Goal: Task Accomplishment & Management: Use online tool/utility

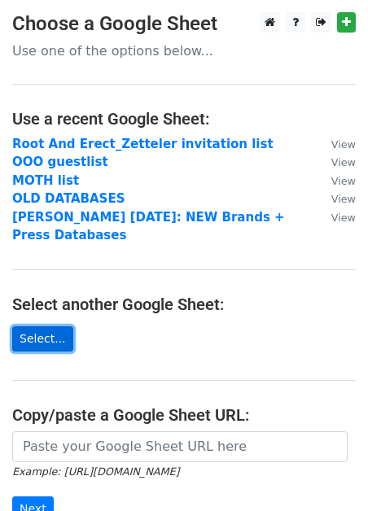
click at [44, 331] on link "Select..." at bounding box center [42, 339] width 61 height 25
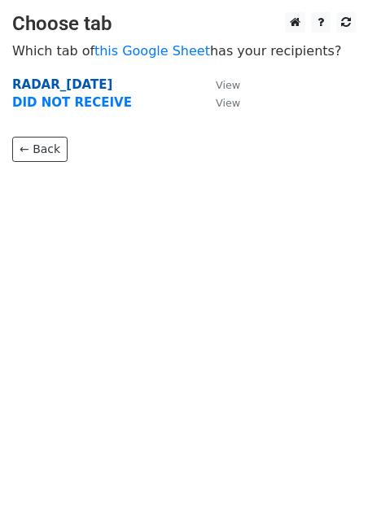
click at [54, 83] on strong "RADAR_03 Sep 2025" at bounding box center [62, 84] width 100 height 15
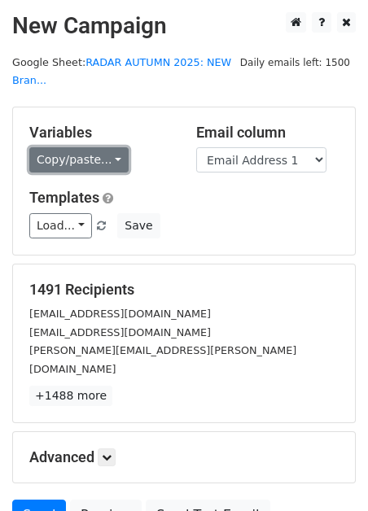
click at [68, 158] on link "Copy/paste..." at bounding box center [78, 159] width 99 height 25
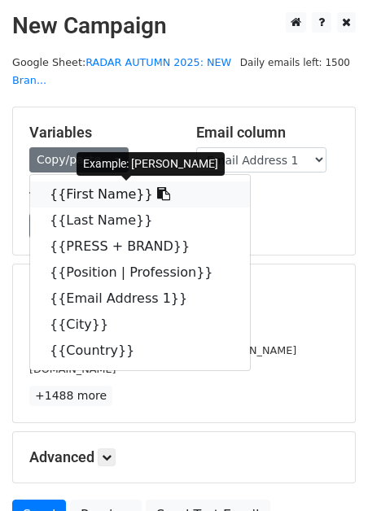
click at [68, 196] on link "{{First Name}}" at bounding box center [140, 195] width 220 height 26
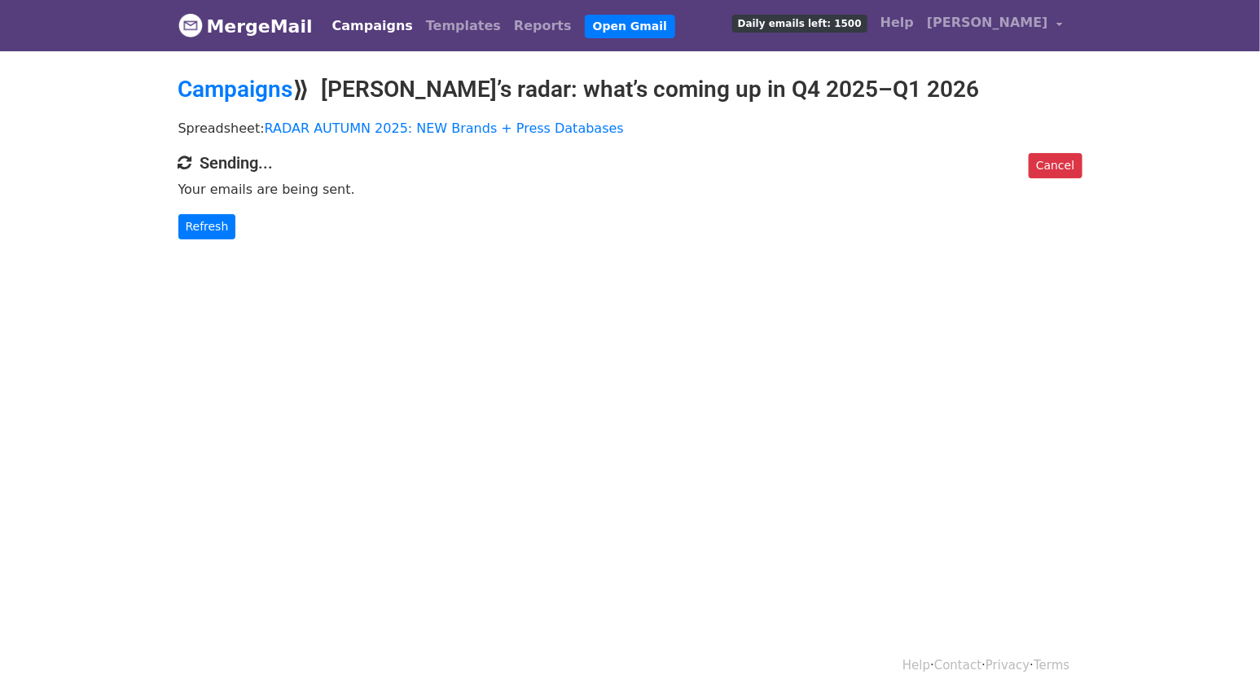
click at [1084, 153] on div "Cancel Sending... Your emails are being sent. Refresh" at bounding box center [630, 196] width 928 height 86
click at [1061, 154] on link "Cancel" at bounding box center [1055, 165] width 53 height 25
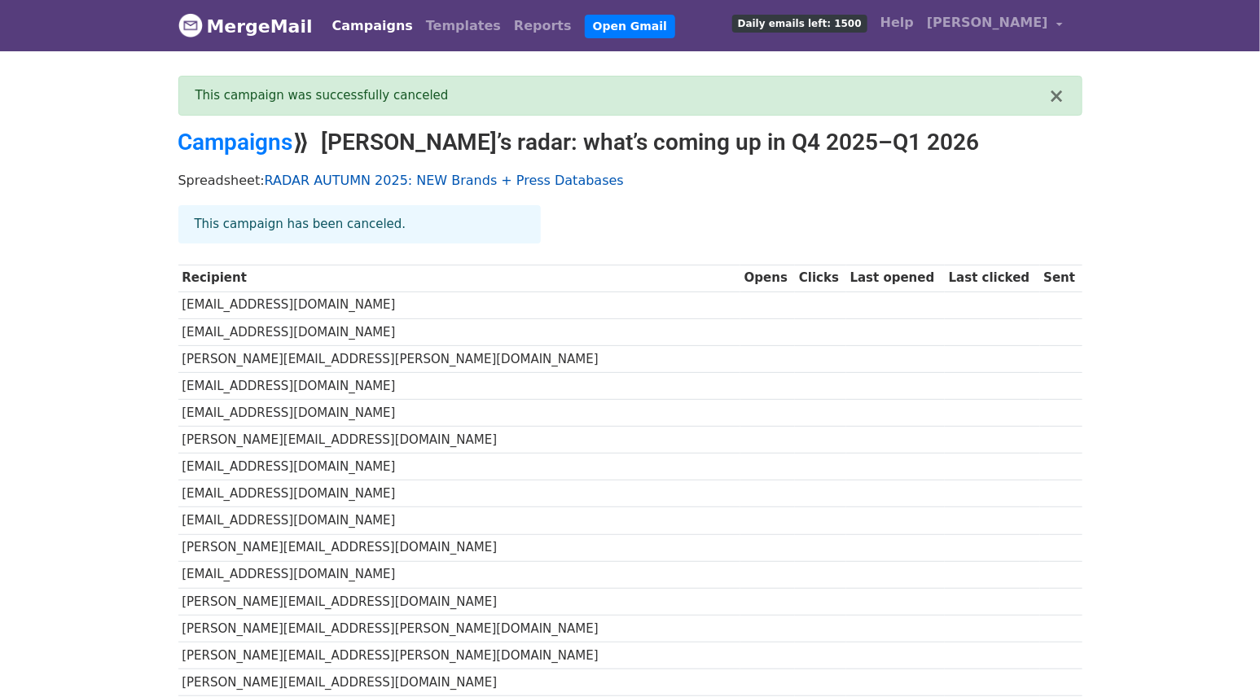
click at [305, 173] on link "RADAR AUTUMN 2025: NEW Brands + Press Databases" at bounding box center [444, 180] width 359 height 15
click at [247, 141] on link "Campaigns" at bounding box center [235, 142] width 115 height 27
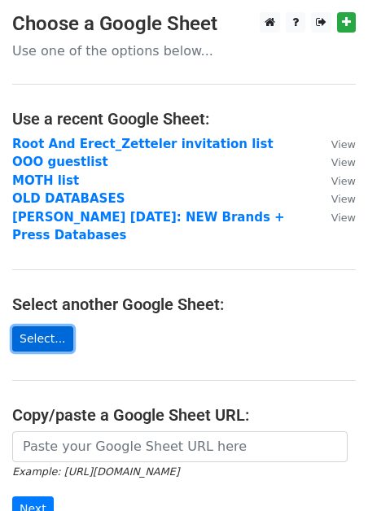
click at [38, 343] on link "Select..." at bounding box center [42, 339] width 61 height 25
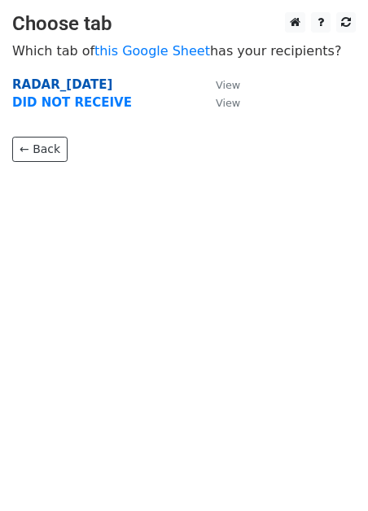
click at [55, 82] on strong "RADAR_03 Sep 2025" at bounding box center [62, 84] width 100 height 15
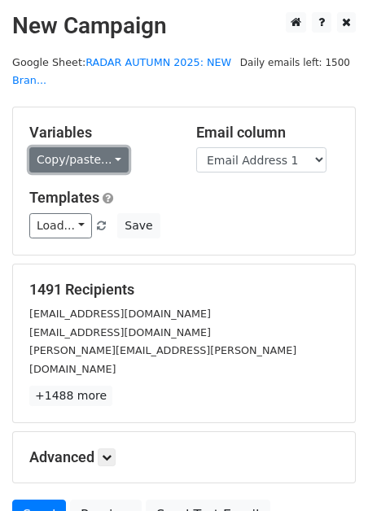
click at [61, 161] on link "Copy/paste..." at bounding box center [78, 159] width 99 height 25
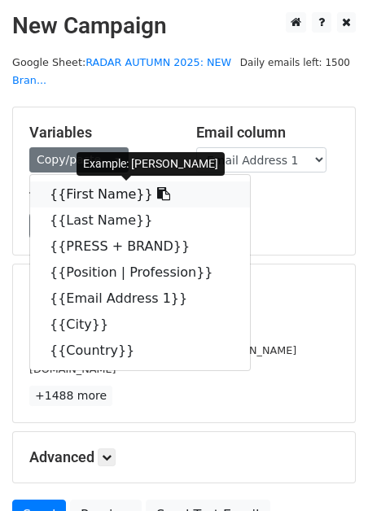
click at [72, 199] on link "{{First Name}}" at bounding box center [140, 195] width 220 height 26
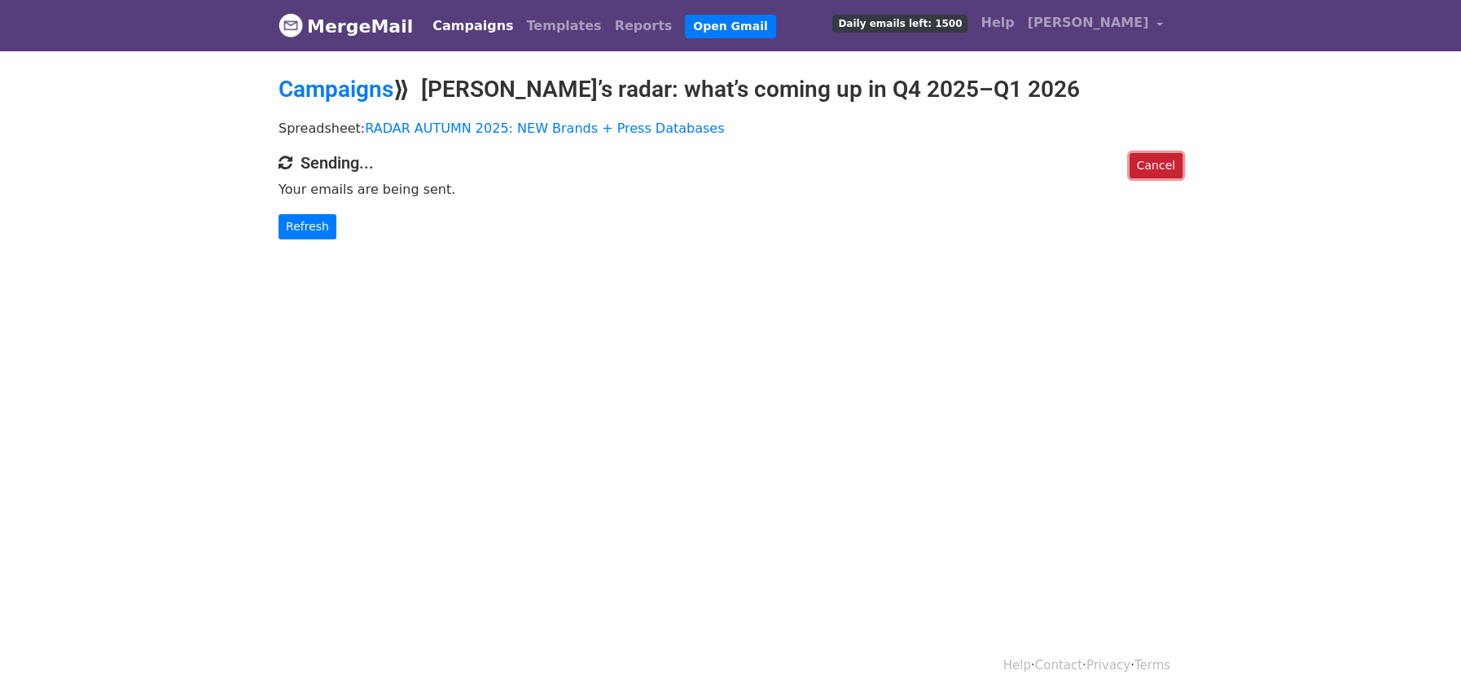
click at [1155, 162] on link "Cancel" at bounding box center [1155, 165] width 53 height 25
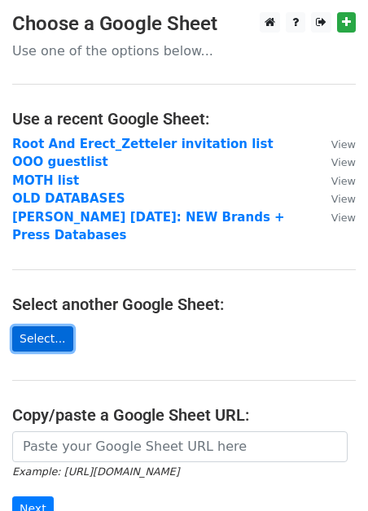
click at [34, 337] on link "Select..." at bounding box center [42, 339] width 61 height 25
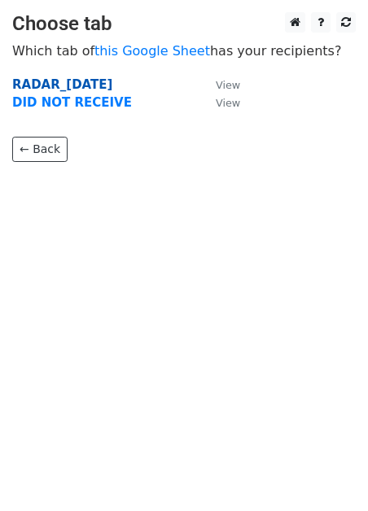
click at [84, 85] on strong "RADAR_[DATE]" at bounding box center [62, 84] width 100 height 15
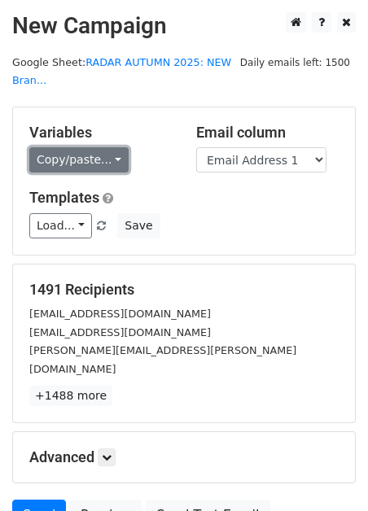
click at [69, 160] on link "Copy/paste..." at bounding box center [78, 159] width 99 height 25
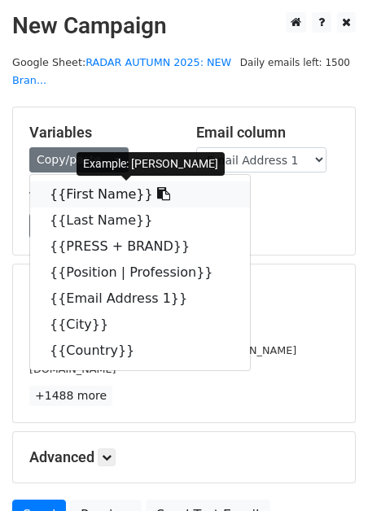
click at [74, 198] on link "{{First Name}}" at bounding box center [140, 195] width 220 height 26
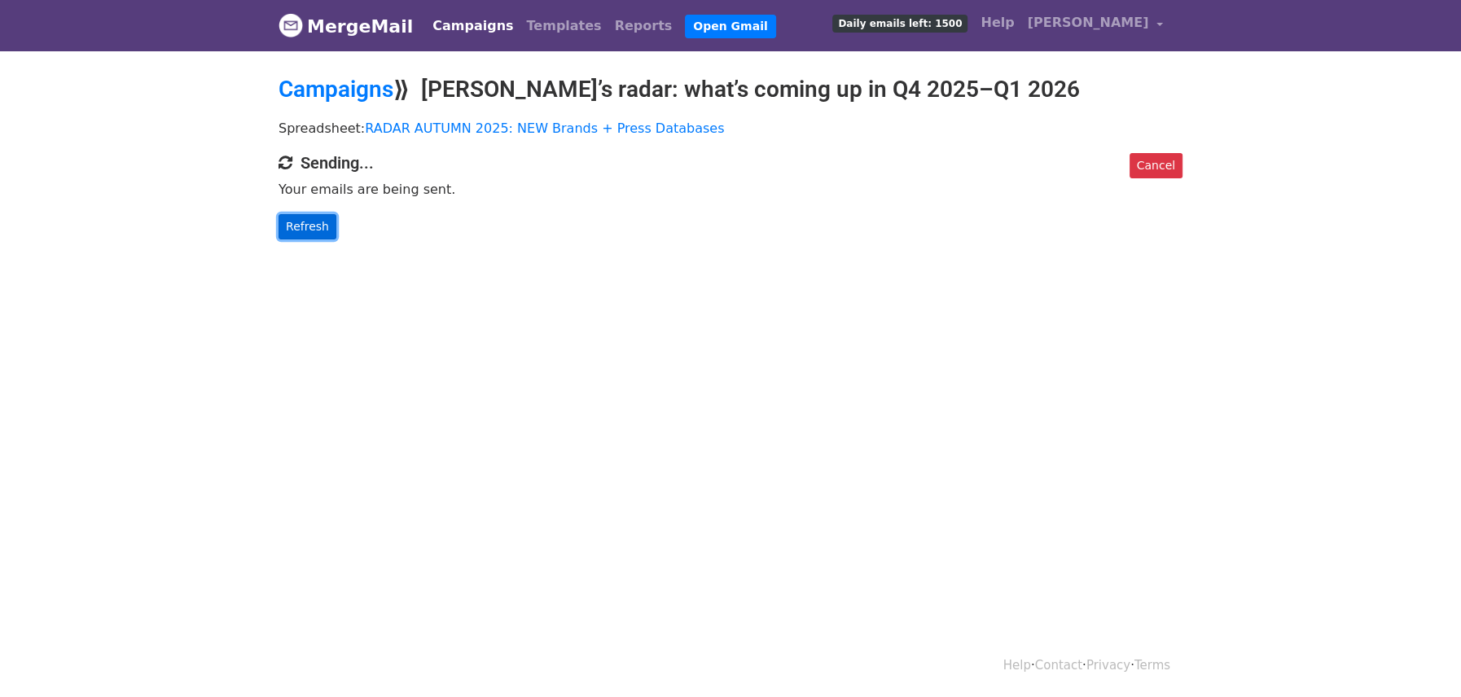
click at [305, 222] on link "Refresh" at bounding box center [308, 226] width 58 height 25
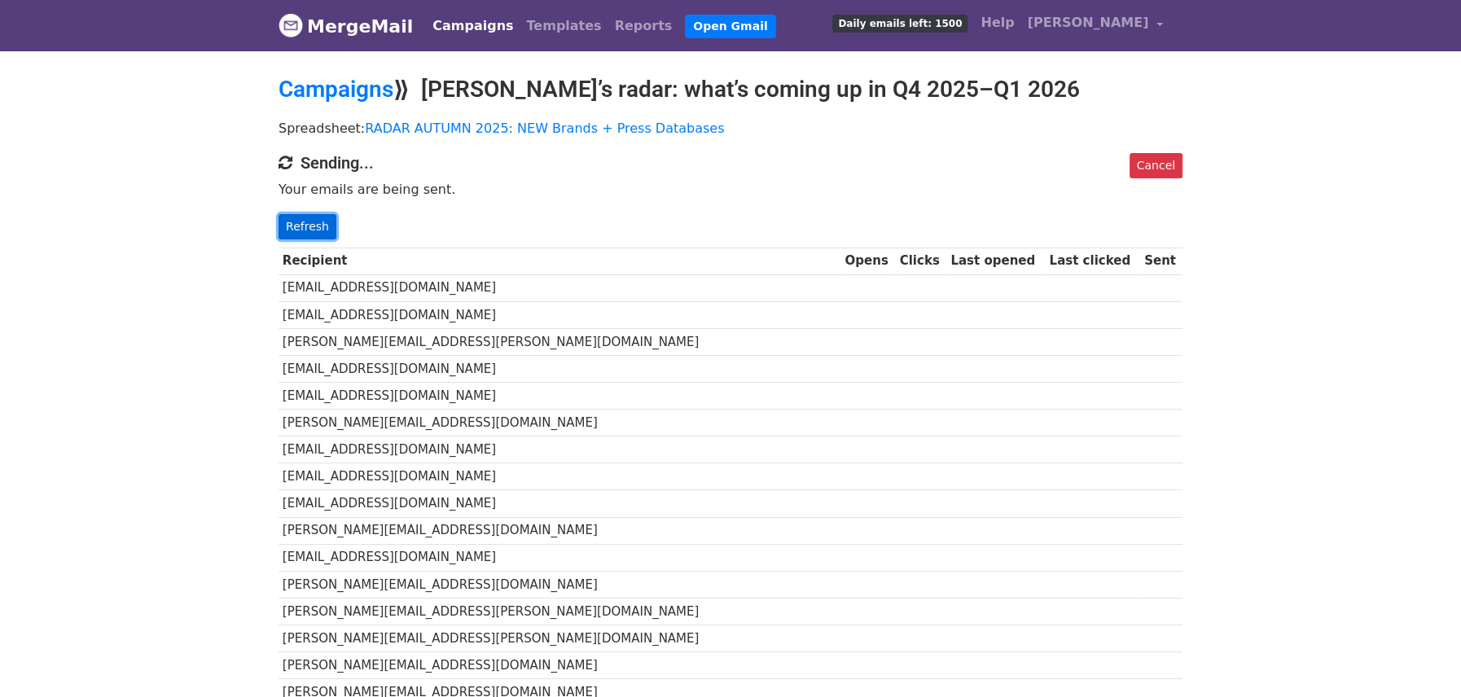
click at [302, 224] on link "Refresh" at bounding box center [308, 226] width 58 height 25
click at [311, 222] on link "Refresh" at bounding box center [308, 226] width 58 height 25
click at [307, 229] on link "Refresh" at bounding box center [308, 226] width 58 height 25
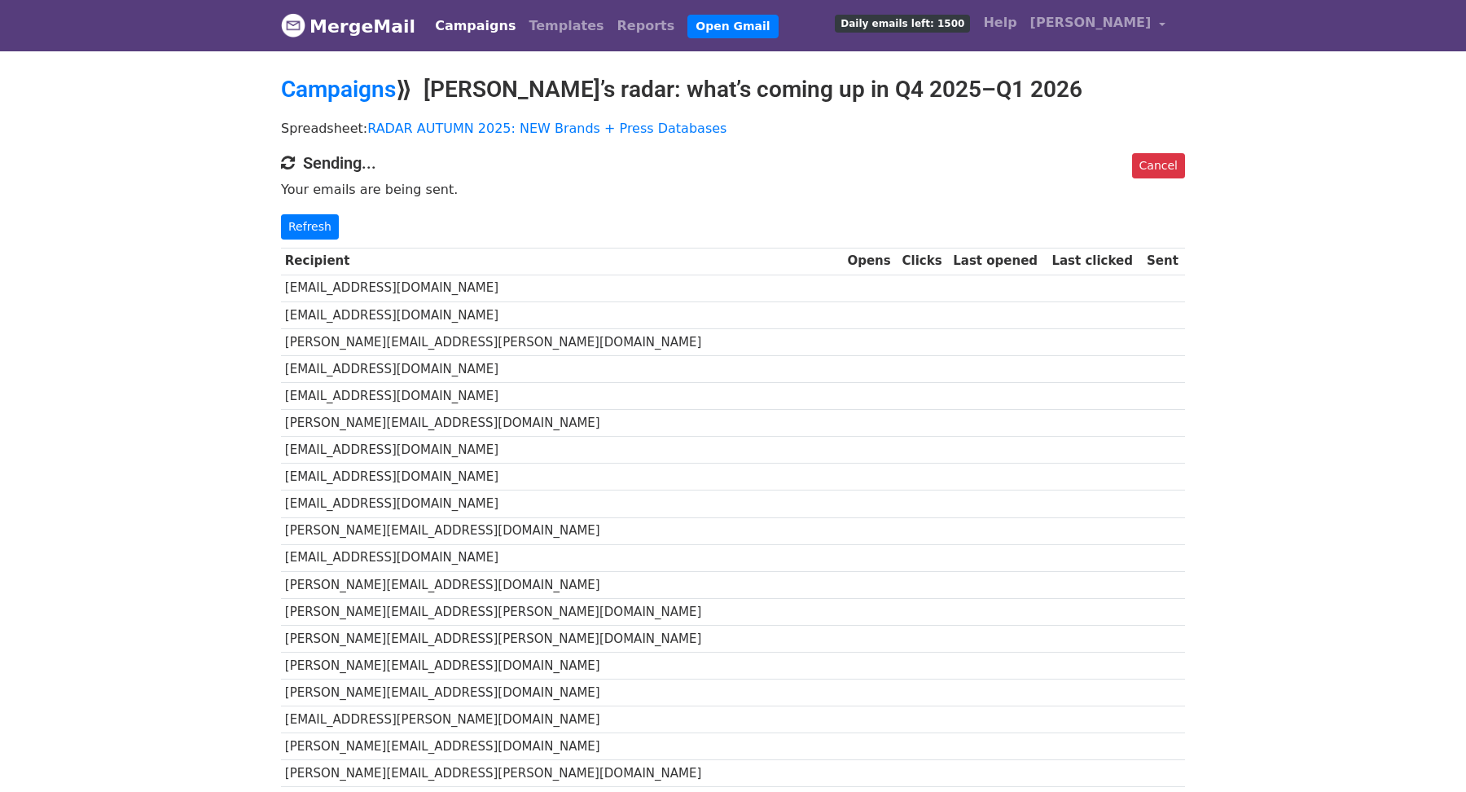
click at [475, 192] on p "Your emails are being sent." at bounding box center [733, 189] width 904 height 17
click at [361, 88] on link "Campaigns" at bounding box center [338, 89] width 115 height 27
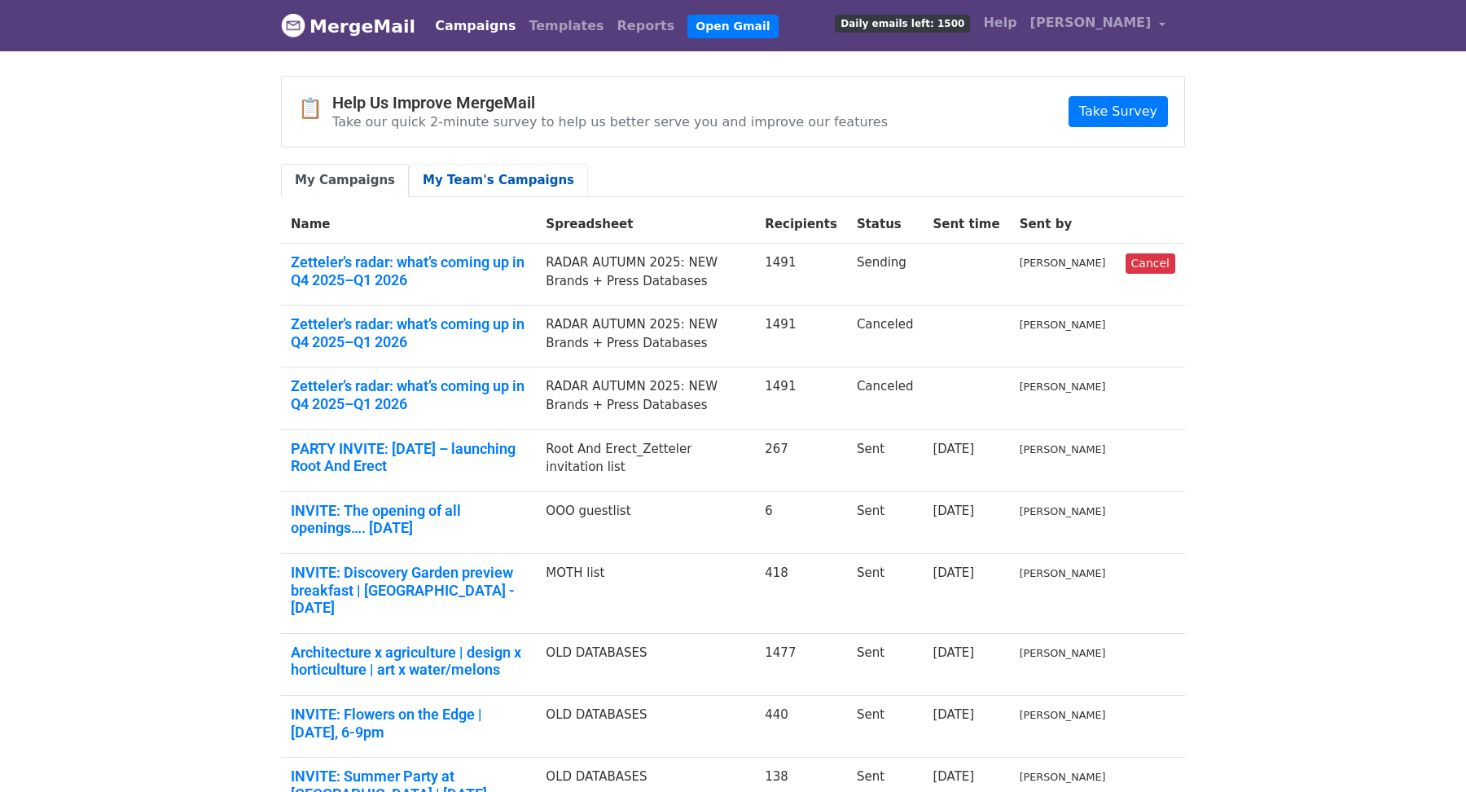
click at [451, 182] on link "My Team's Campaigns" at bounding box center [498, 180] width 179 height 33
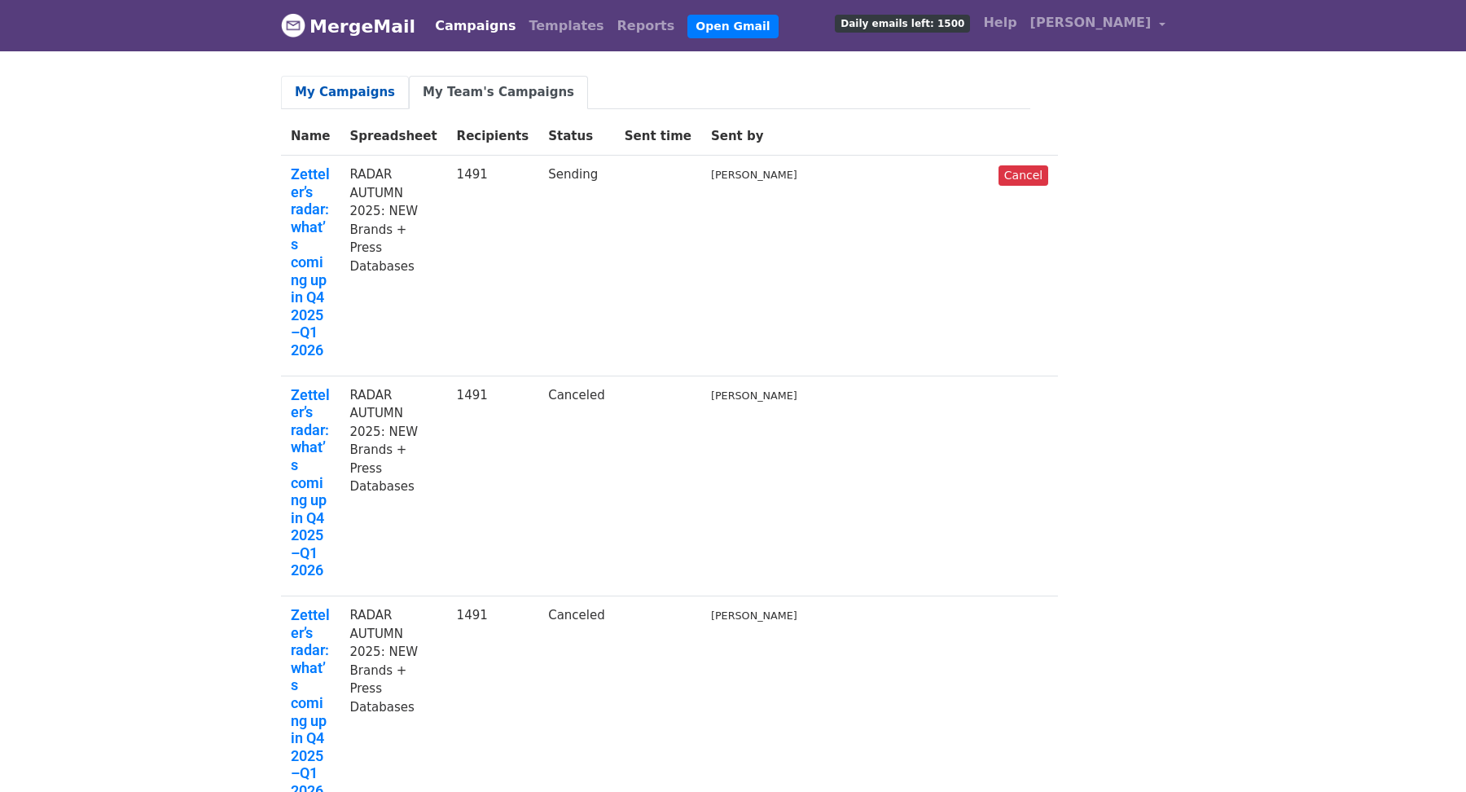
click at [353, 88] on link "My Campaigns" at bounding box center [345, 92] width 128 height 33
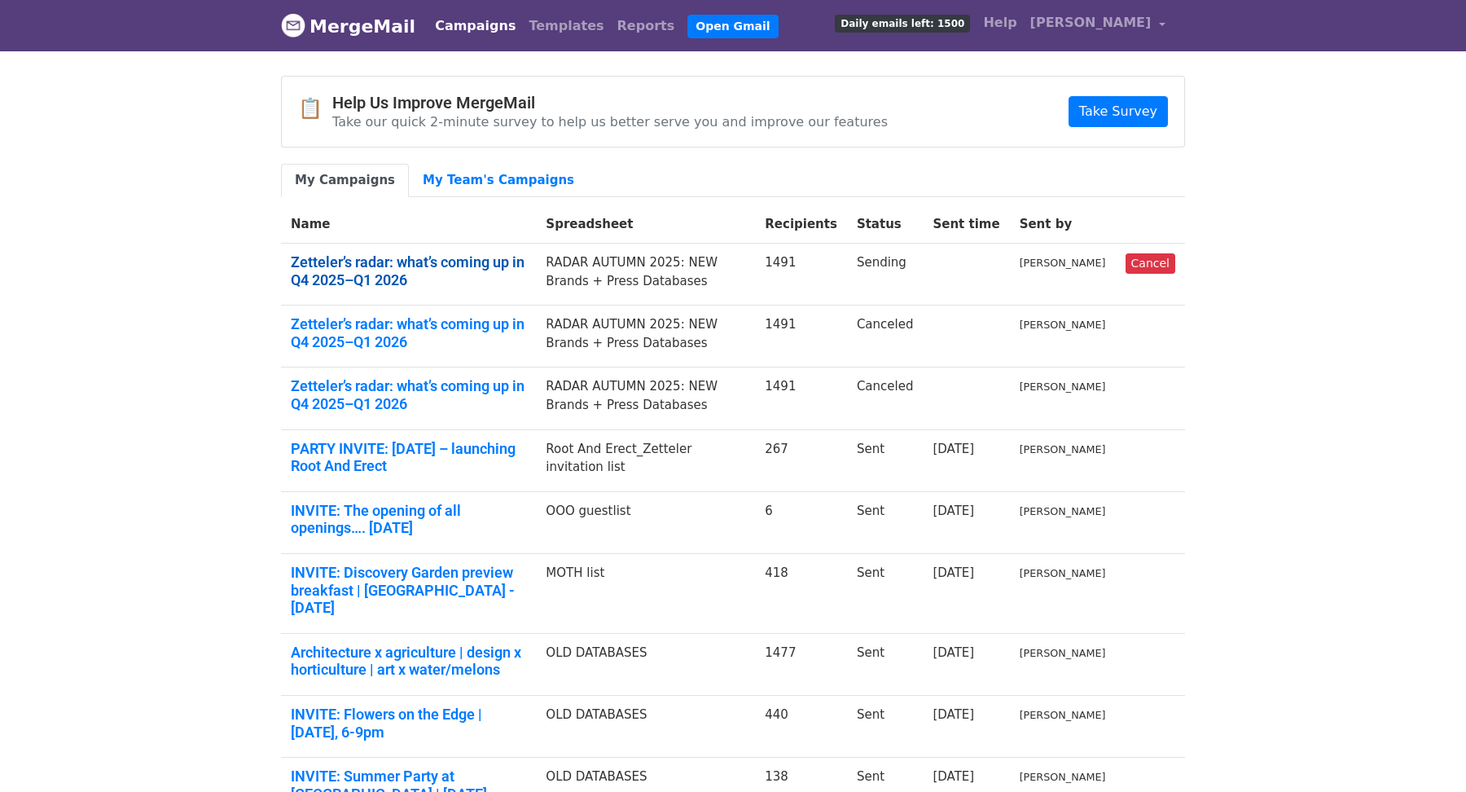
click at [383, 259] on link "Zetteler’s radar: what’s coming up in Q4 2025–Q1 2026" at bounding box center [408, 270] width 235 height 35
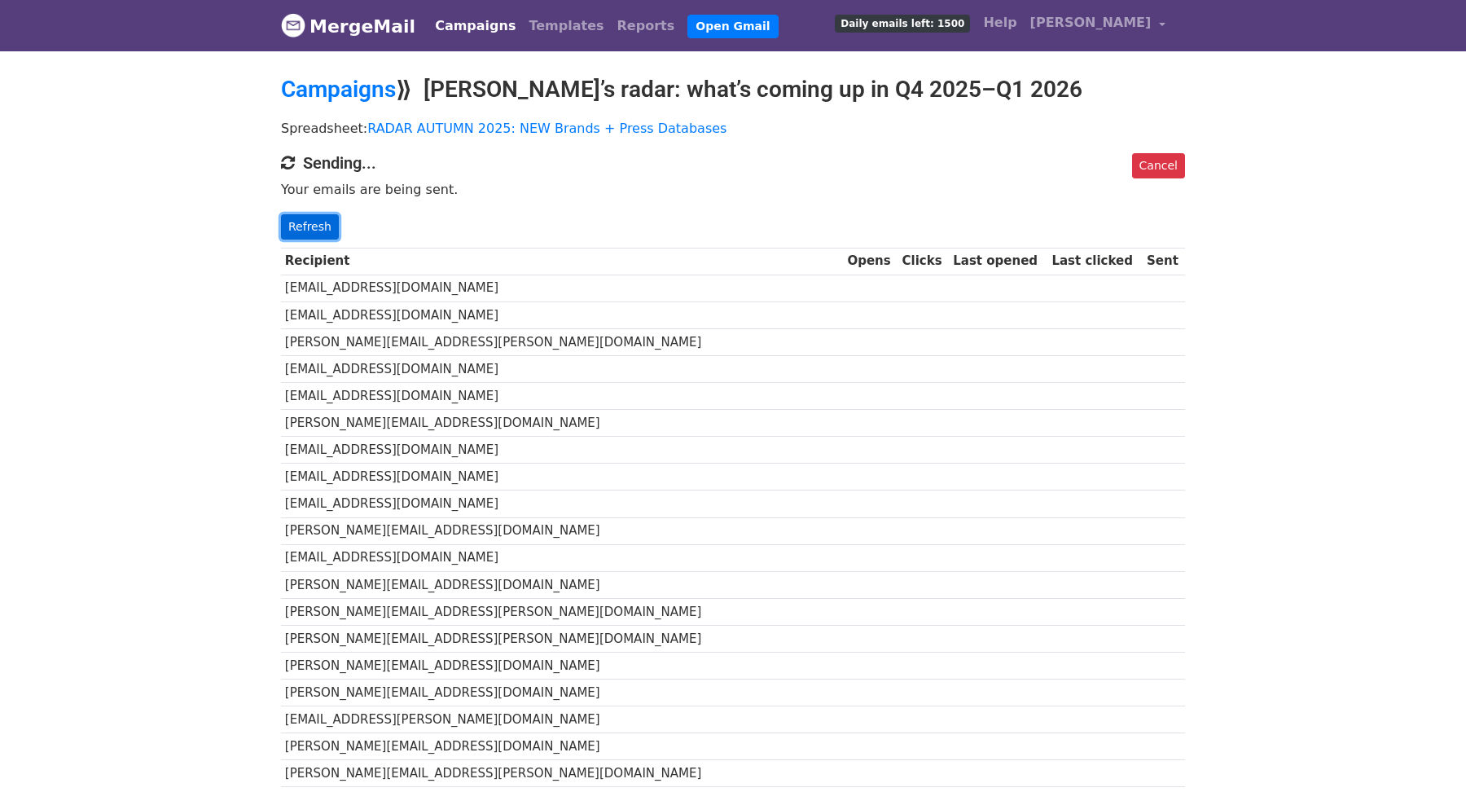
click at [309, 225] on link "Refresh" at bounding box center [310, 226] width 58 height 25
click at [345, 89] on link "Campaigns" at bounding box center [338, 89] width 115 height 27
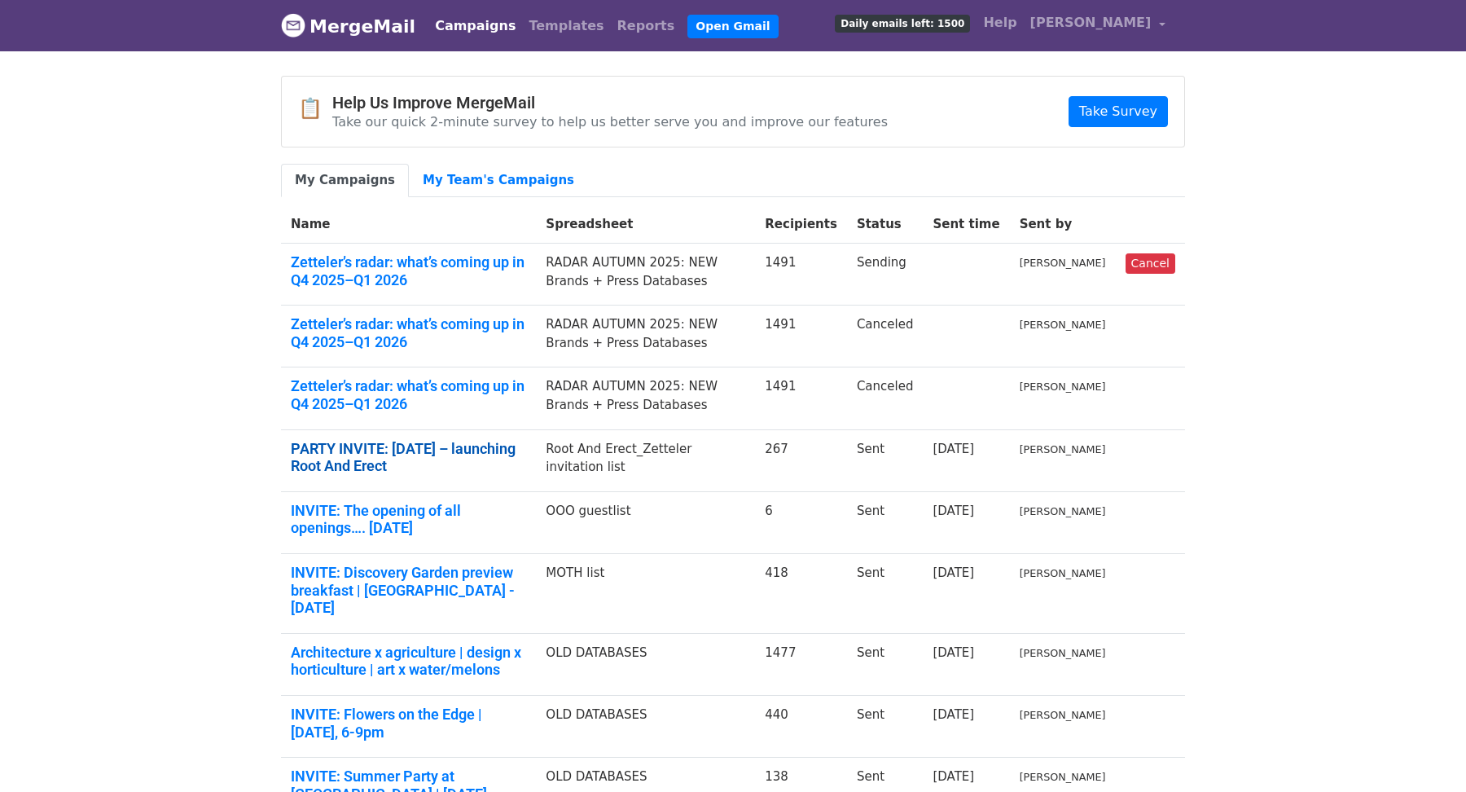
click at [341, 442] on link "PARTY INVITE: 17 September – launching Root And Erect" at bounding box center [408, 457] width 235 height 35
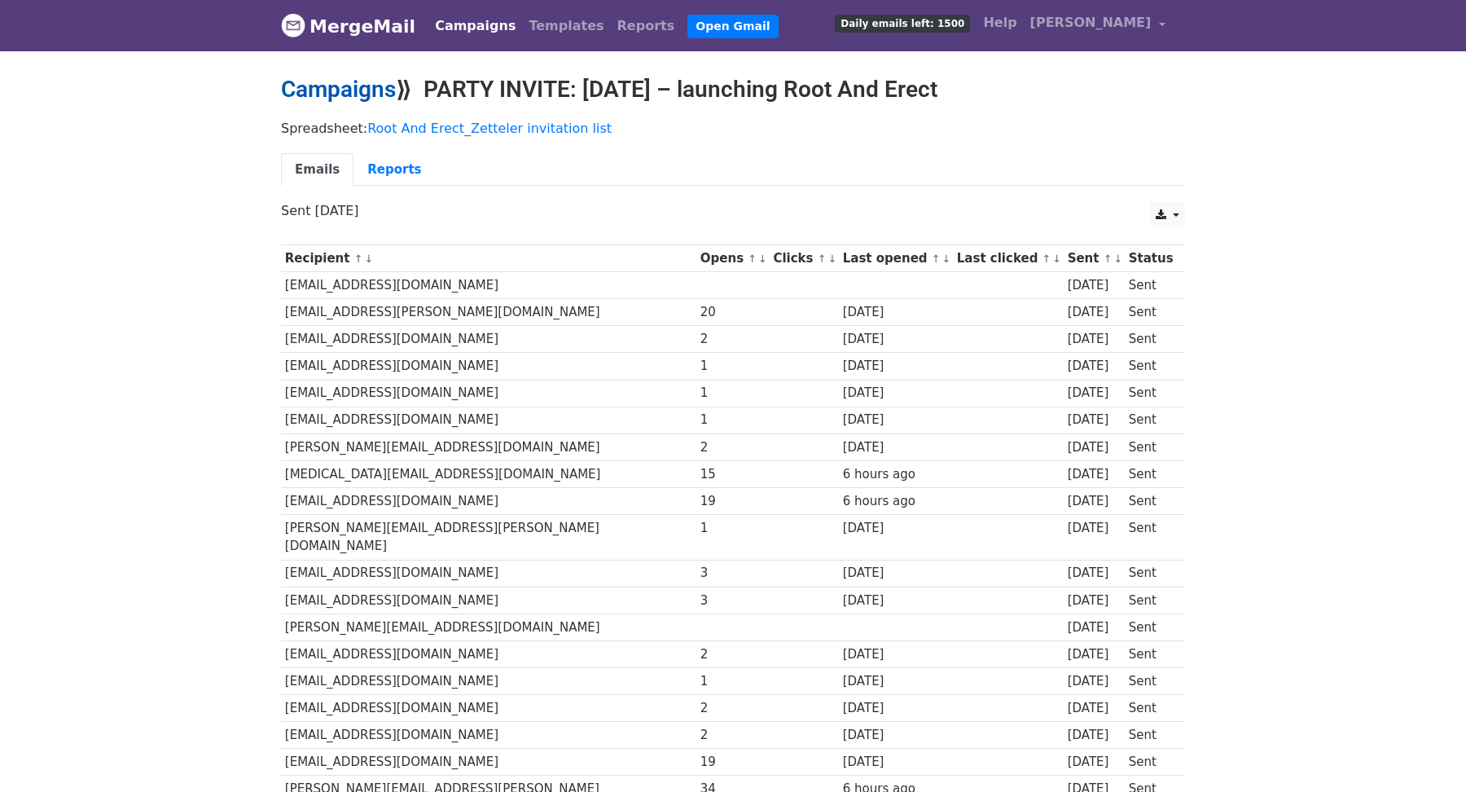
click at [346, 90] on link "Campaigns" at bounding box center [338, 89] width 115 height 27
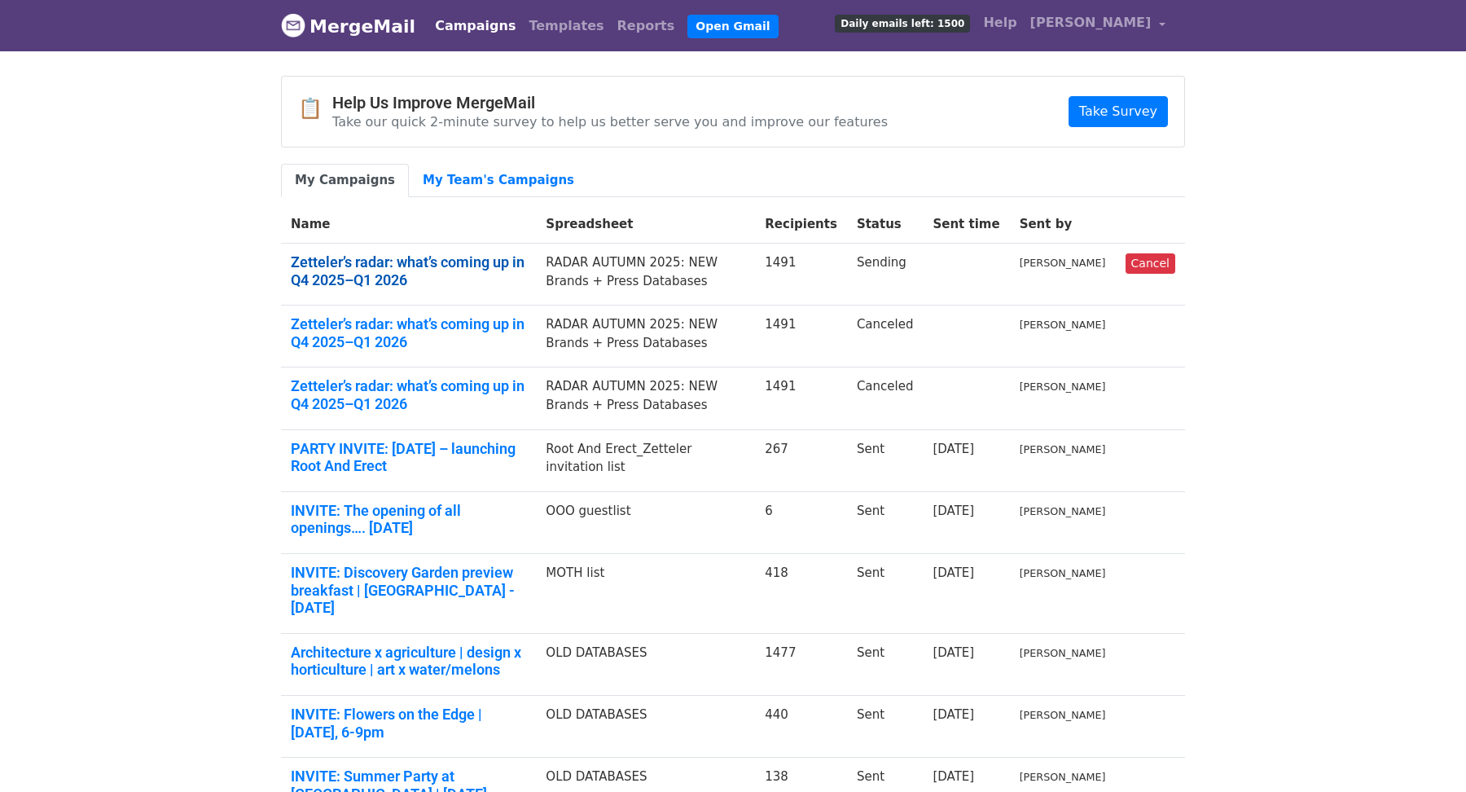
click at [353, 264] on link "Zetteler’s radar: what’s coming up in Q4 2025–Q1 2026" at bounding box center [408, 270] width 235 height 35
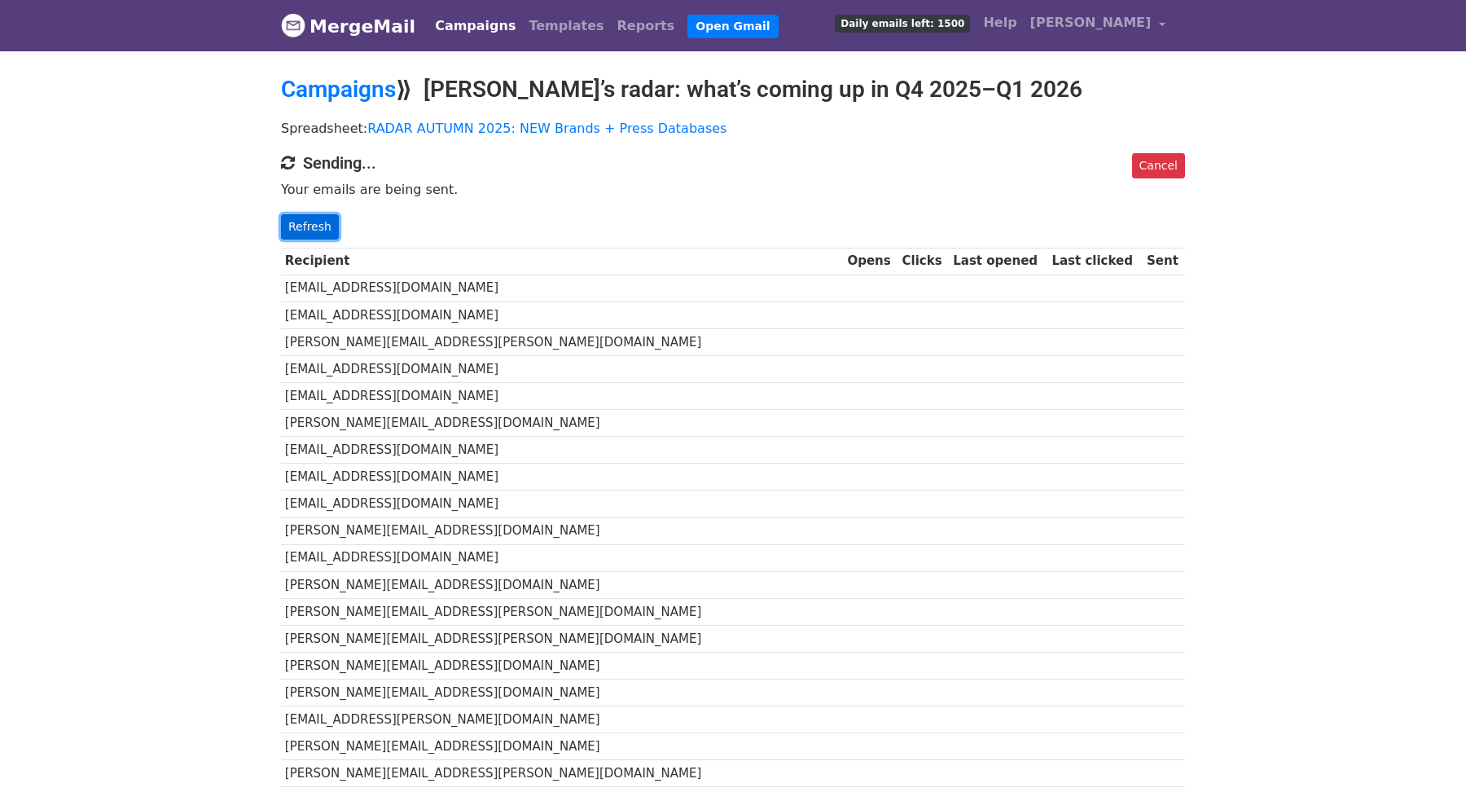
click at [311, 226] on link "Refresh" at bounding box center [310, 226] width 58 height 25
click at [413, 182] on p "Your emails are being sent." at bounding box center [733, 189] width 904 height 17
click at [309, 224] on link "Refresh" at bounding box center [310, 226] width 58 height 25
click at [309, 227] on link "Refresh" at bounding box center [310, 226] width 58 height 25
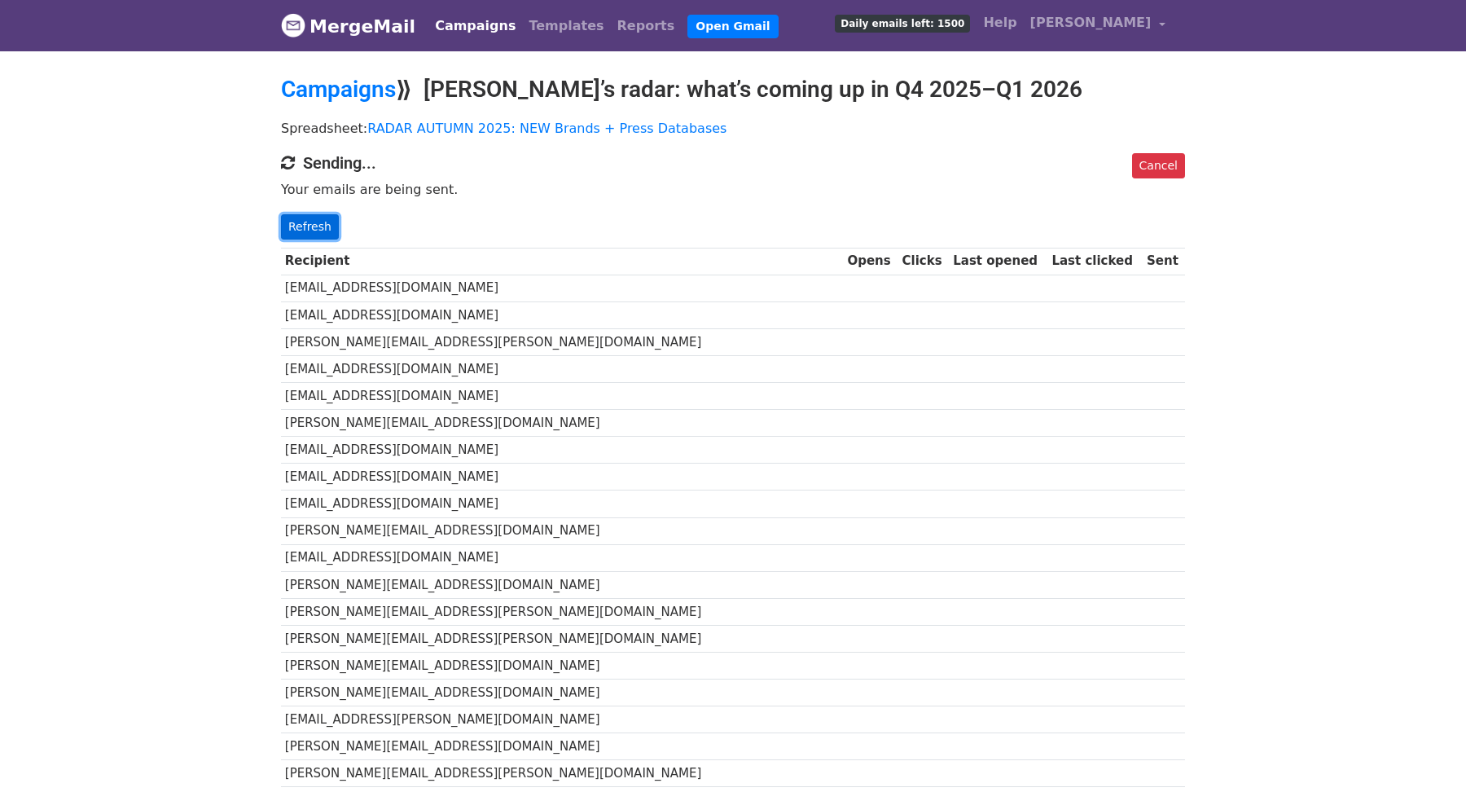
click at [305, 230] on link "Refresh" at bounding box center [310, 226] width 58 height 25
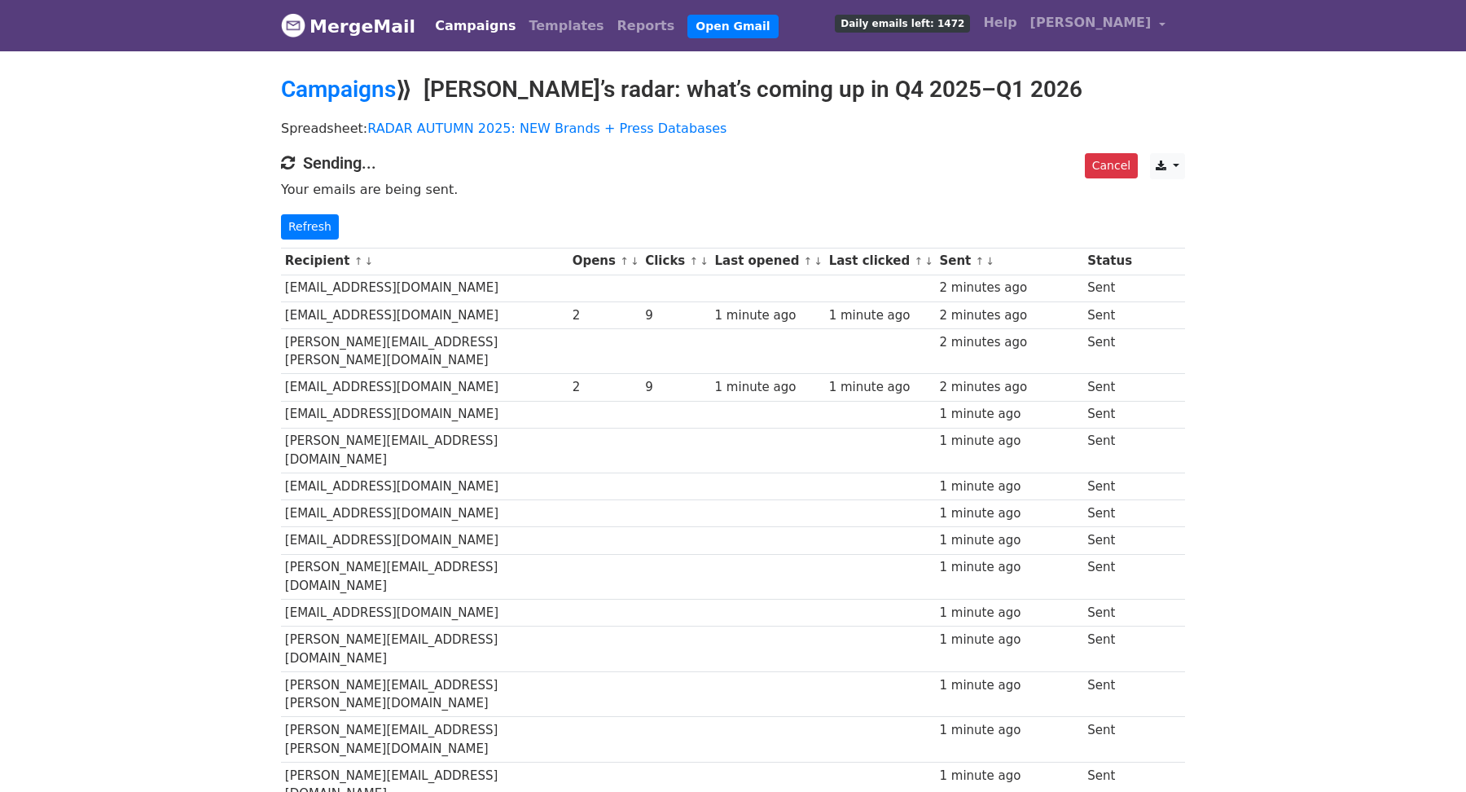
click at [639, 260] on link "↓" at bounding box center [634, 261] width 9 height 12
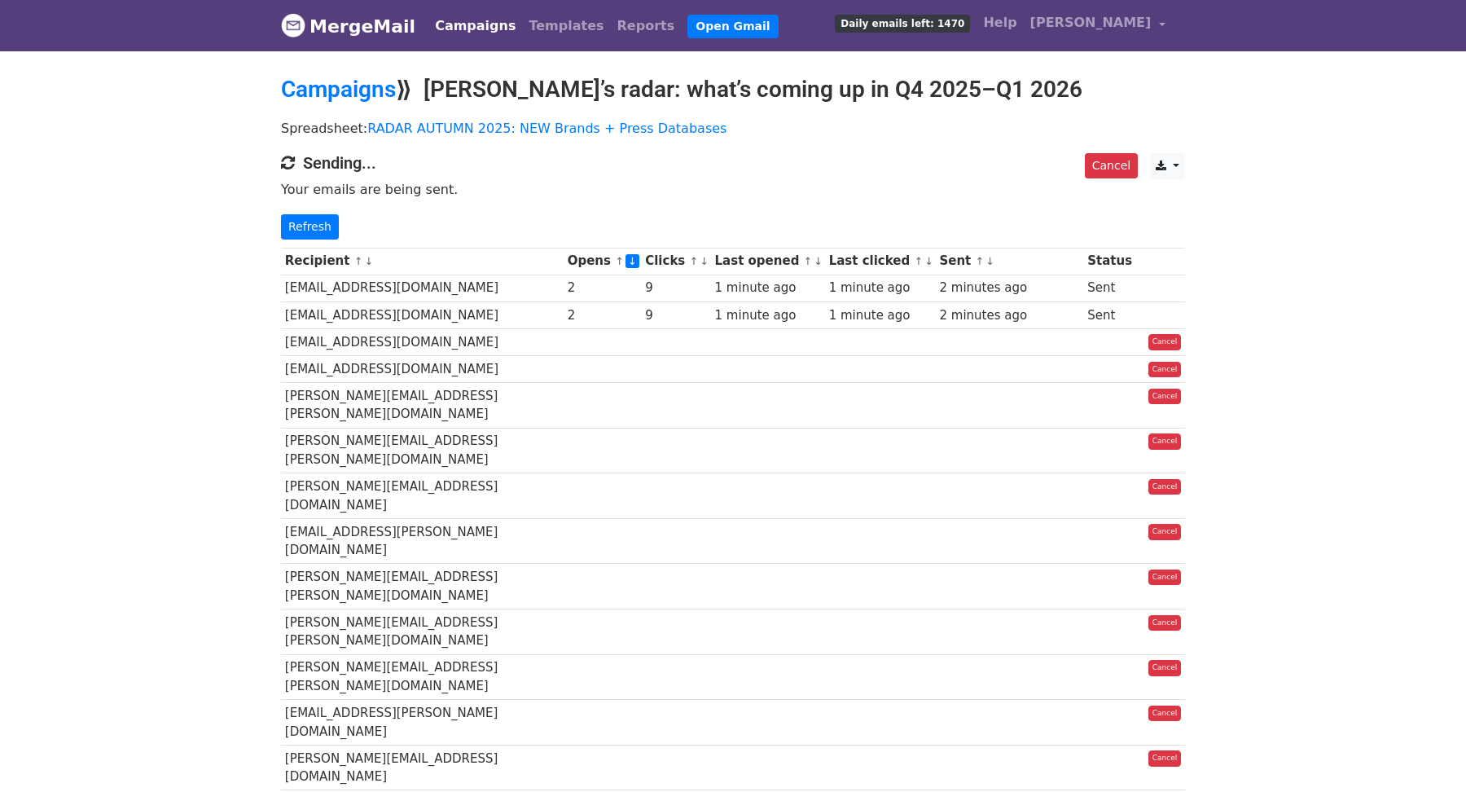
click at [708, 261] on link "↓" at bounding box center [704, 261] width 9 height 12
click at [634, 257] on link "↓" at bounding box center [629, 261] width 9 height 12
click at [313, 229] on link "Refresh" at bounding box center [310, 226] width 58 height 25
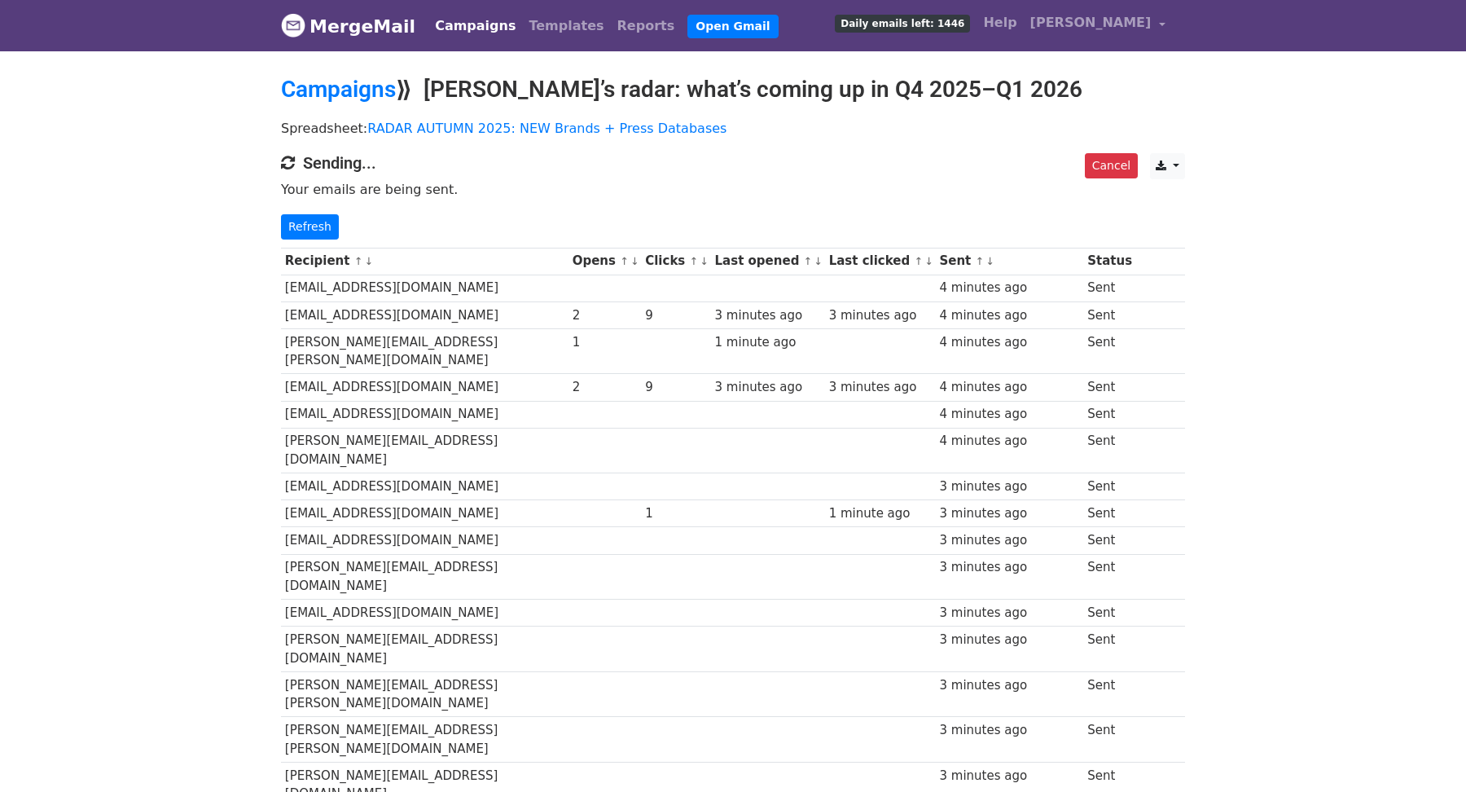
click at [639, 259] on link "↓" at bounding box center [634, 261] width 9 height 12
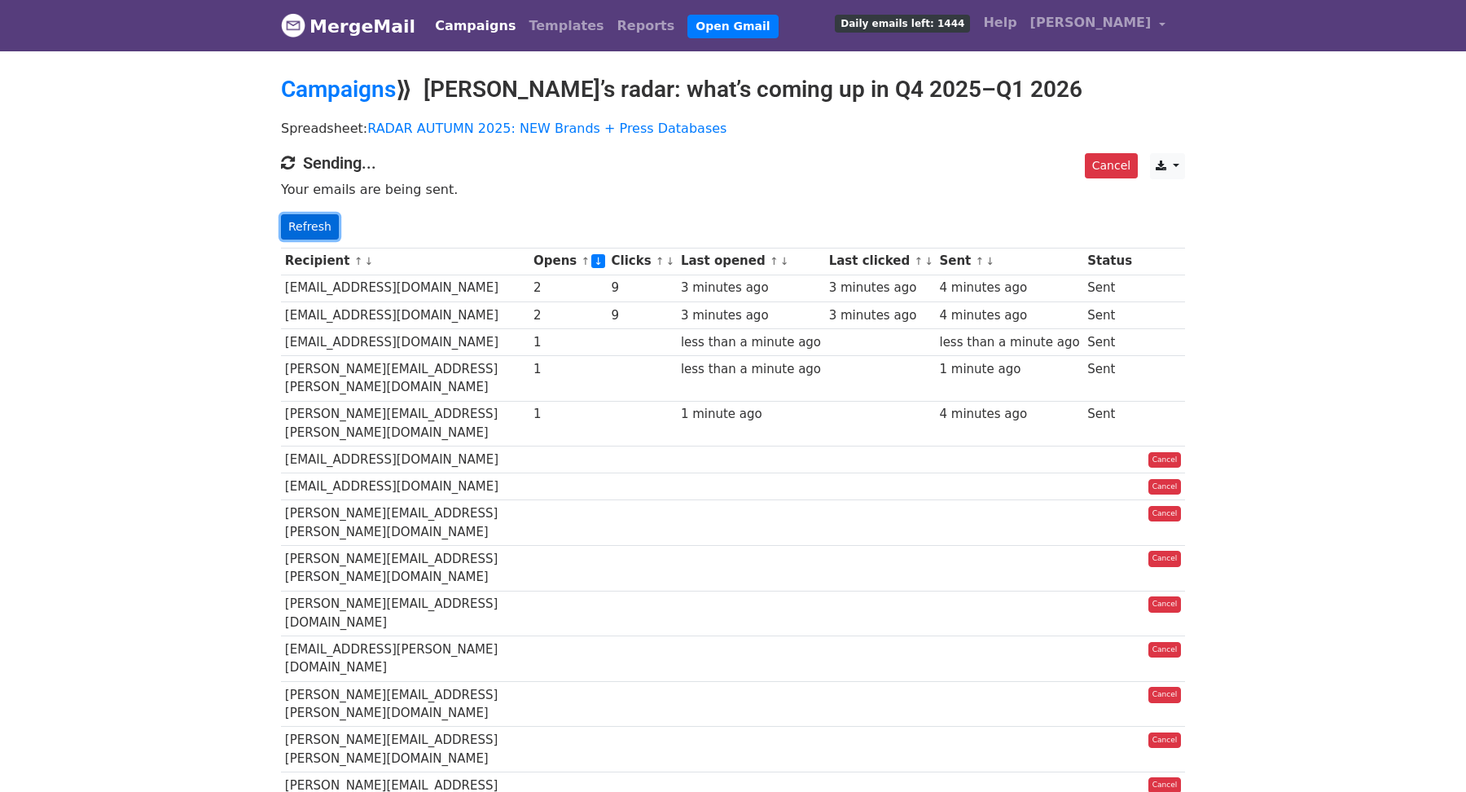
click at [308, 229] on link "Refresh" at bounding box center [310, 226] width 58 height 25
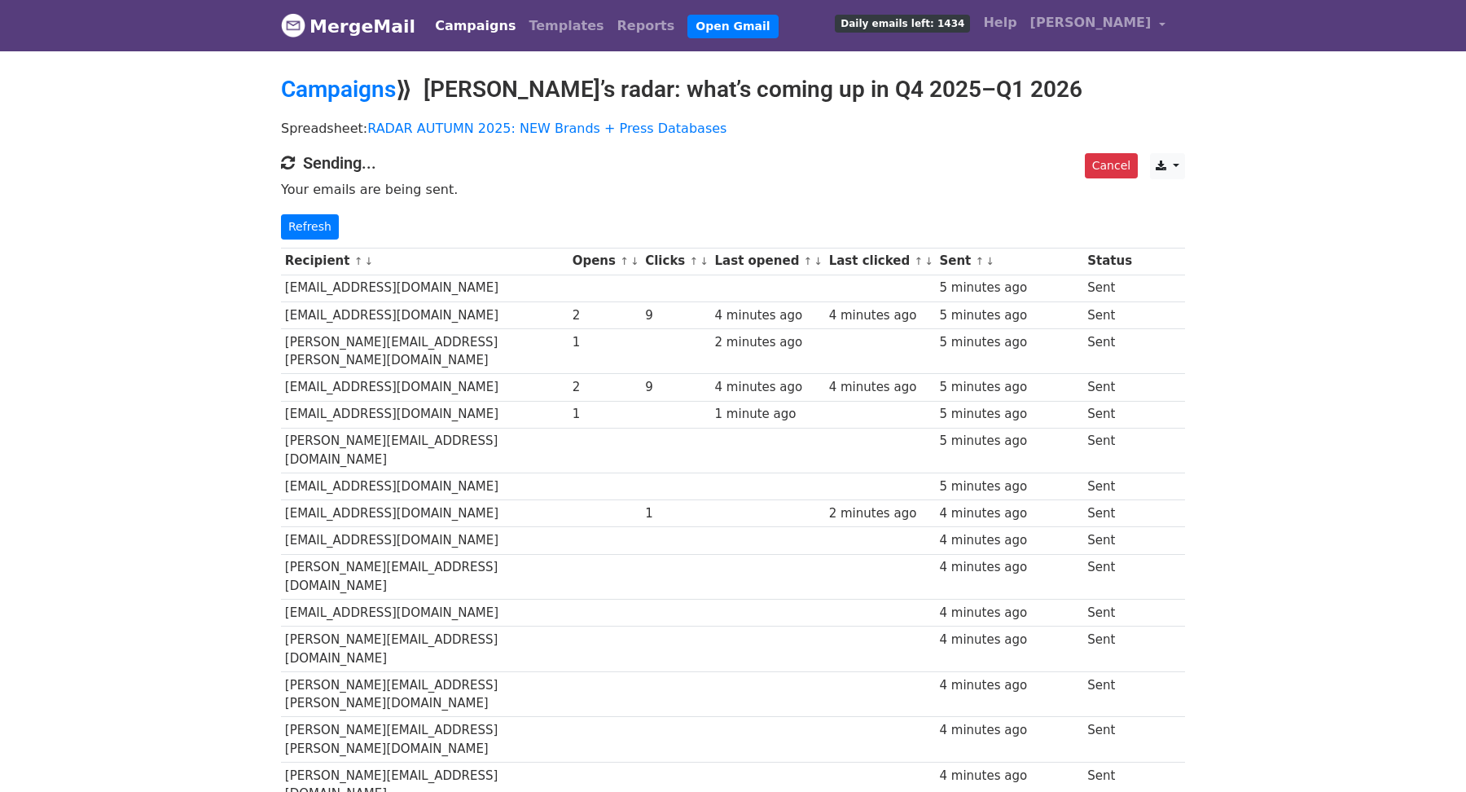
click at [985, 260] on link "↓" at bounding box center [989, 261] width 9 height 12
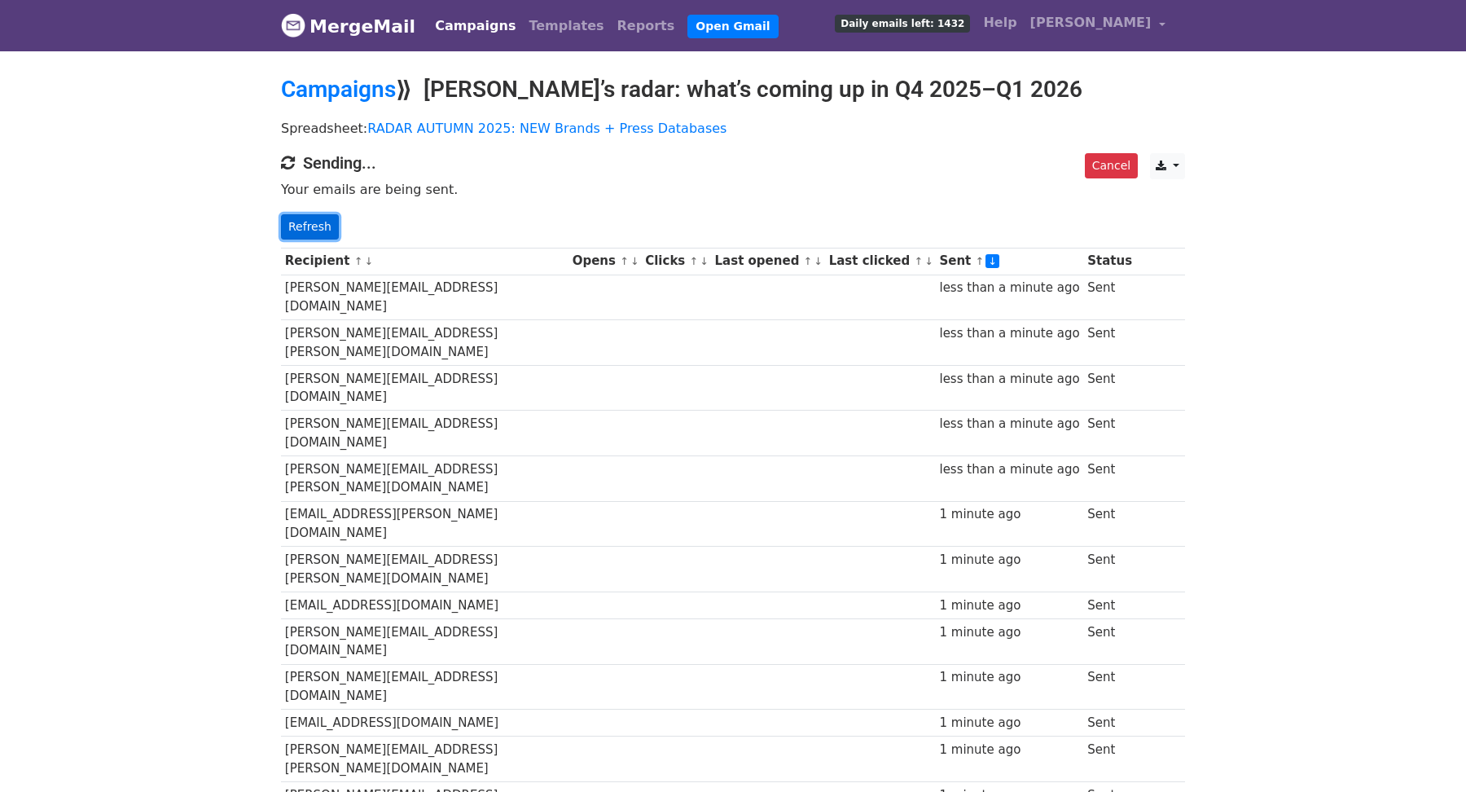
click at [314, 222] on link "Refresh" at bounding box center [310, 226] width 58 height 25
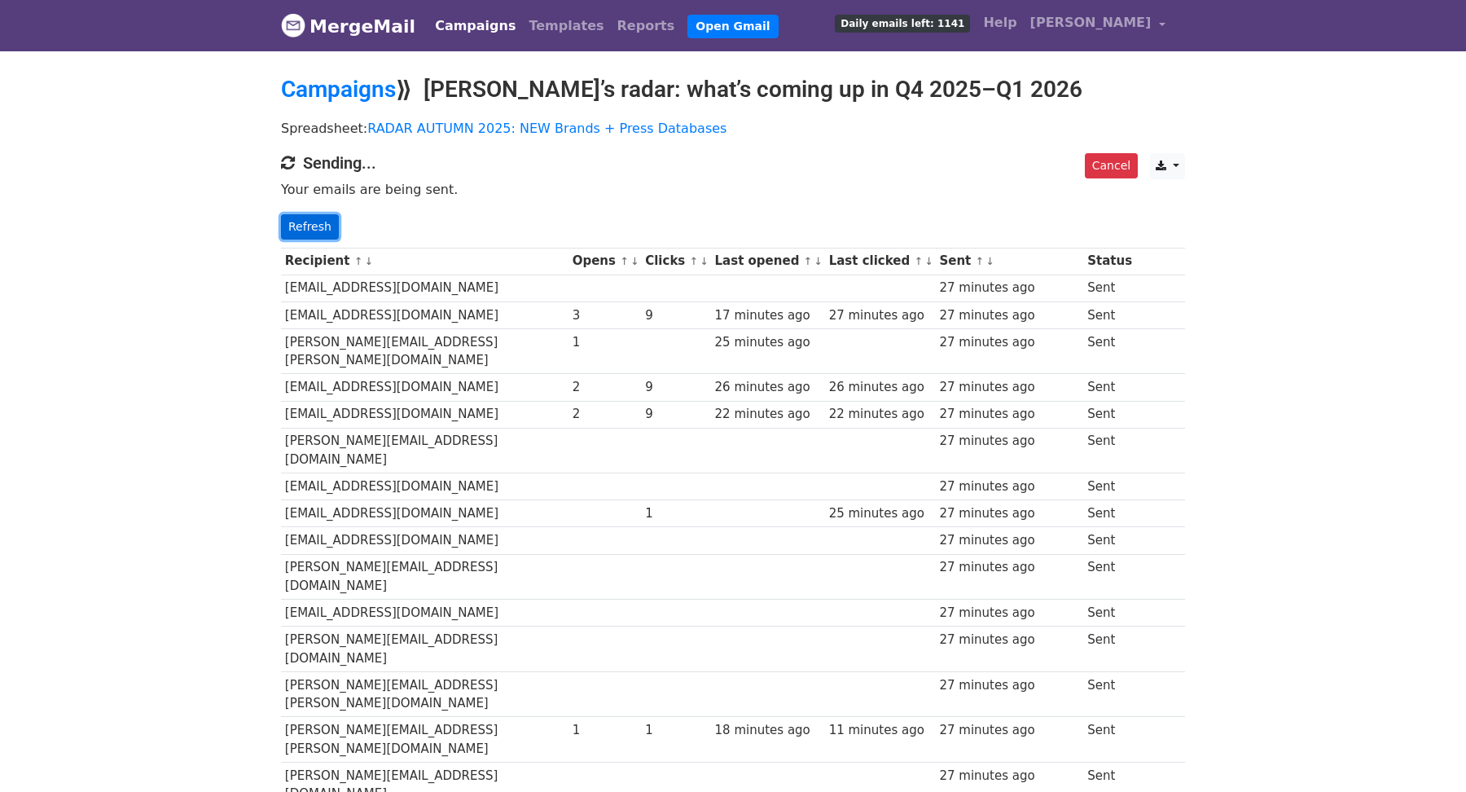
click at [309, 222] on link "Refresh" at bounding box center [310, 226] width 58 height 25
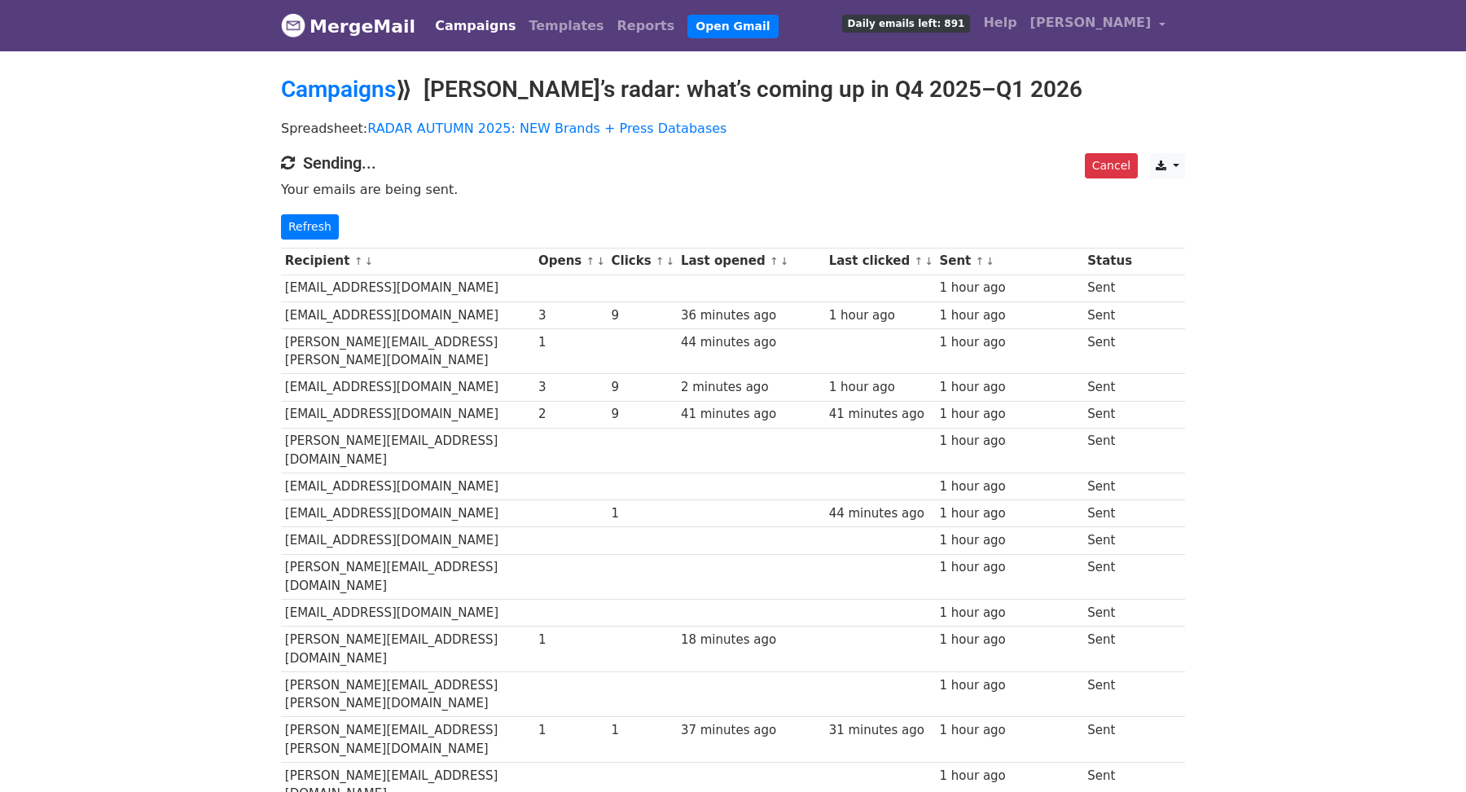
click at [675, 261] on link "↓" at bounding box center [670, 261] width 9 height 12
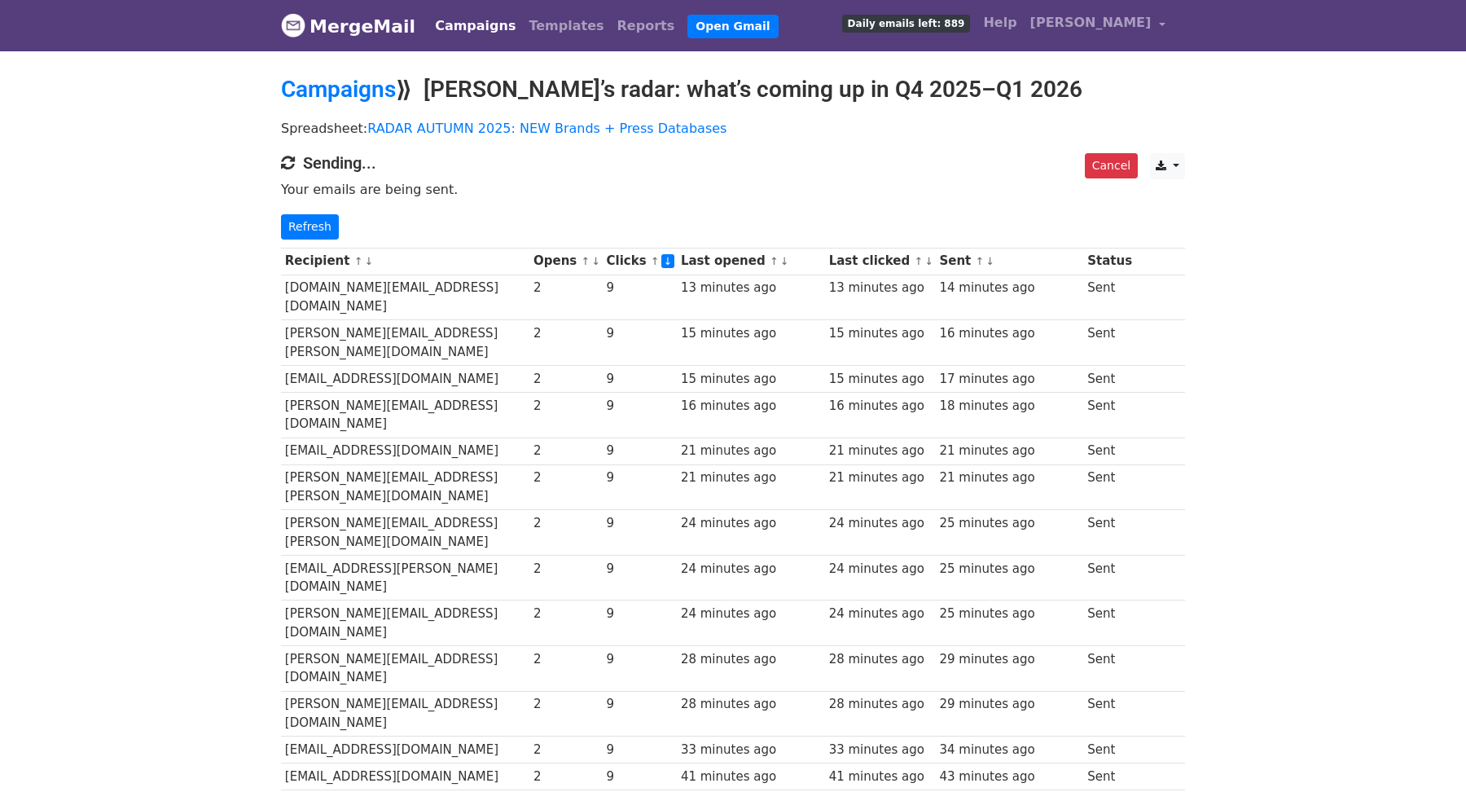
click at [600, 261] on link "↓" at bounding box center [595, 261] width 9 height 12
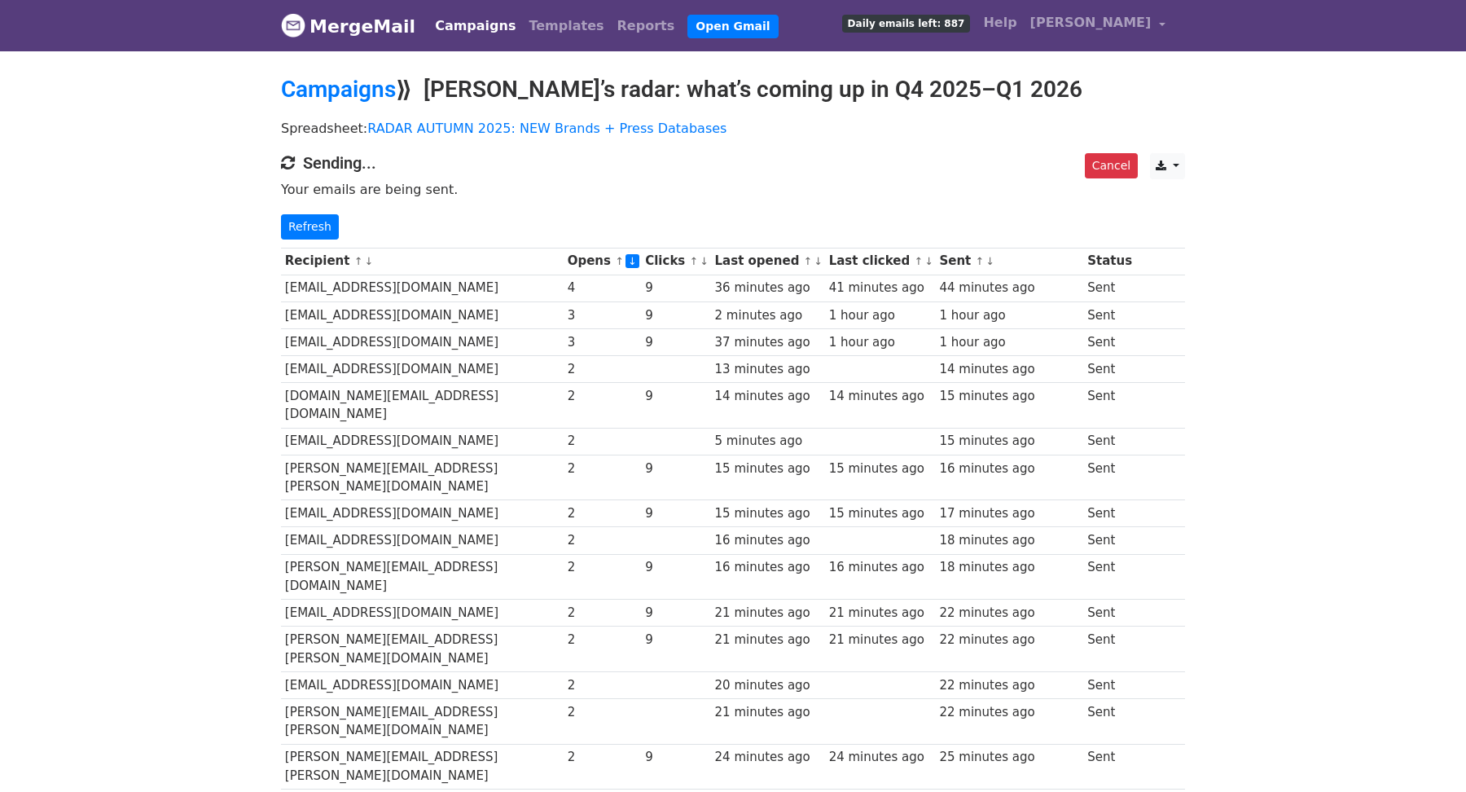
click at [985, 257] on link "↓" at bounding box center [989, 261] width 9 height 12
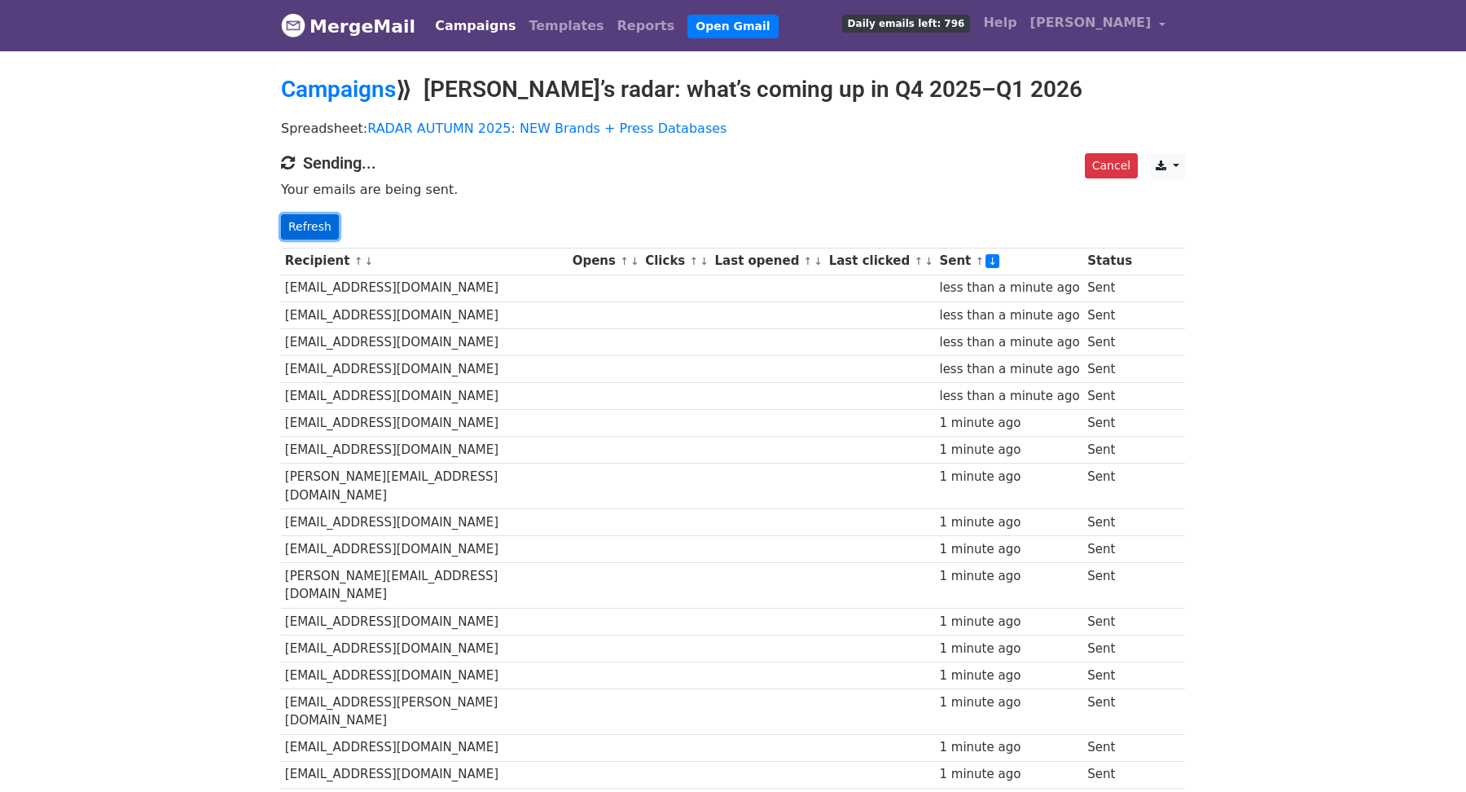
click at [309, 228] on link "Refresh" at bounding box center [310, 226] width 58 height 25
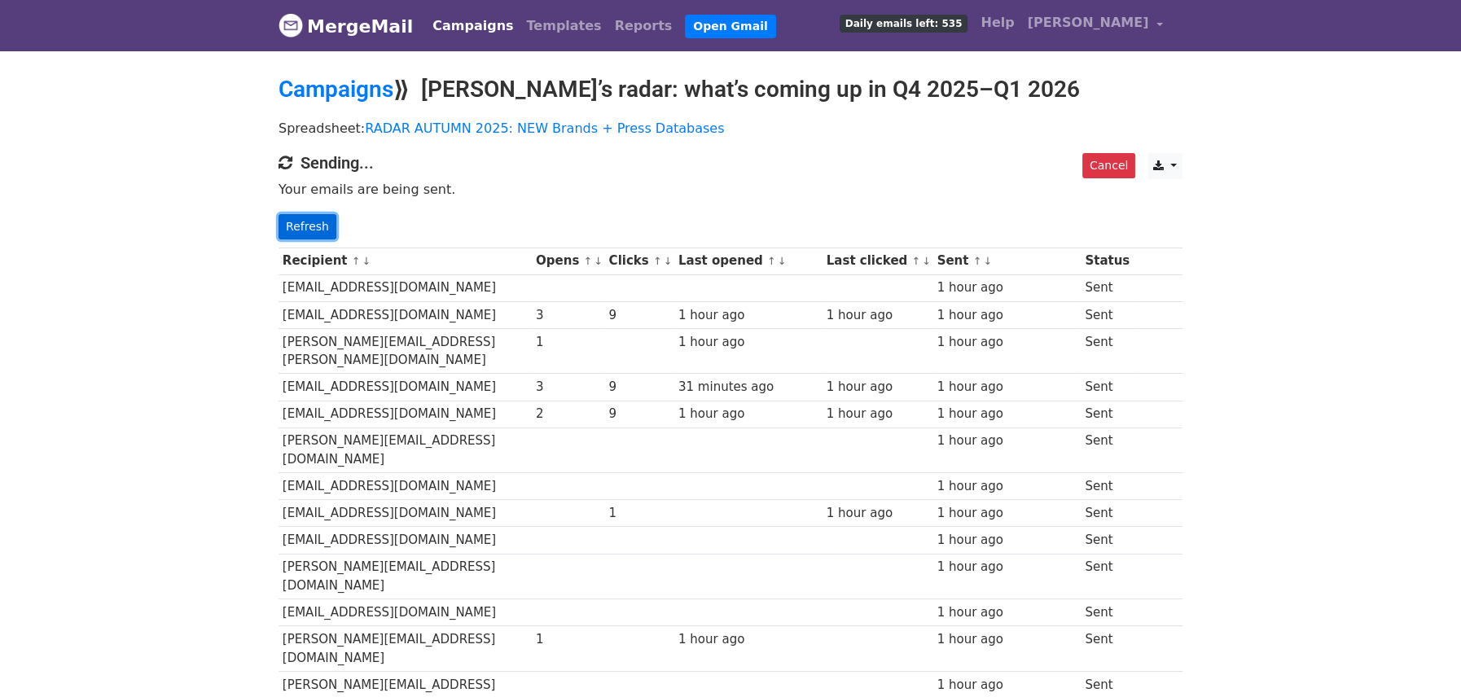
click at [305, 226] on link "Refresh" at bounding box center [308, 226] width 58 height 25
click at [296, 229] on link "Refresh" at bounding box center [308, 226] width 58 height 25
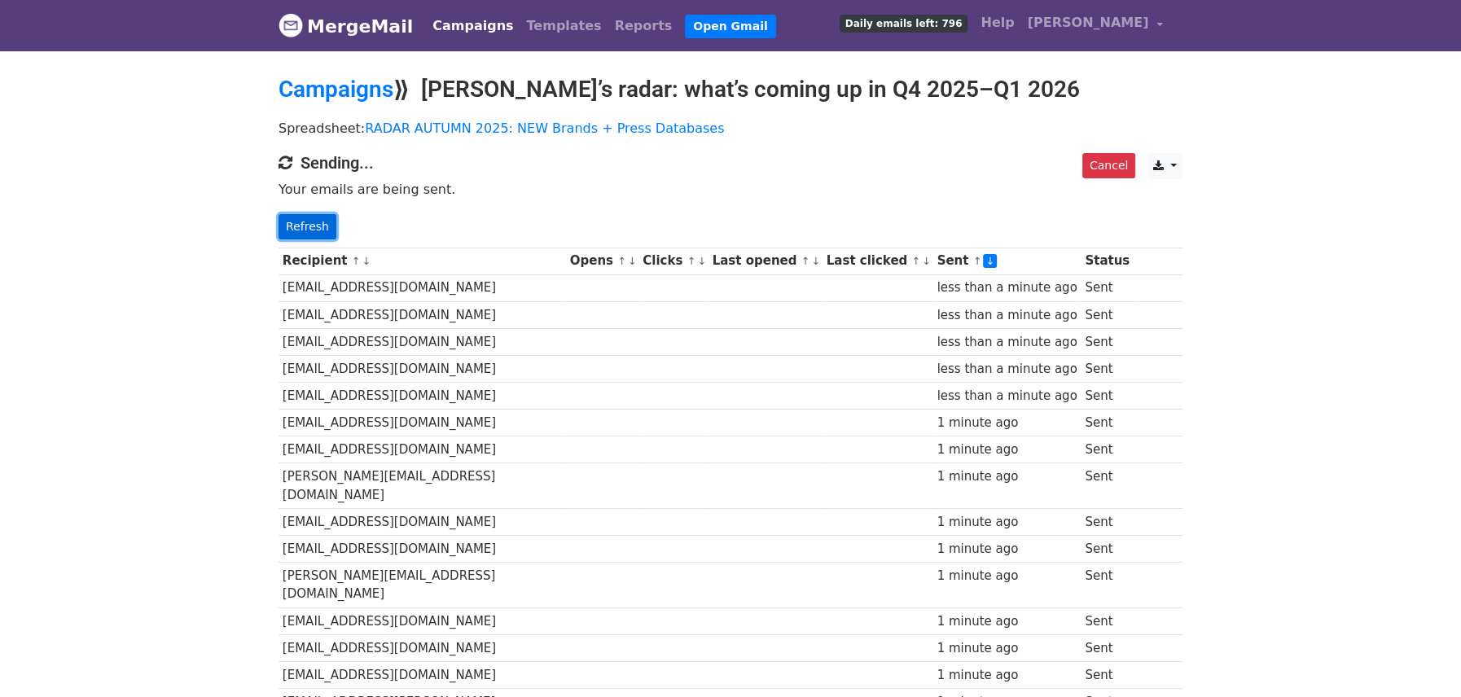
click at [300, 234] on link "Refresh" at bounding box center [308, 226] width 58 height 25
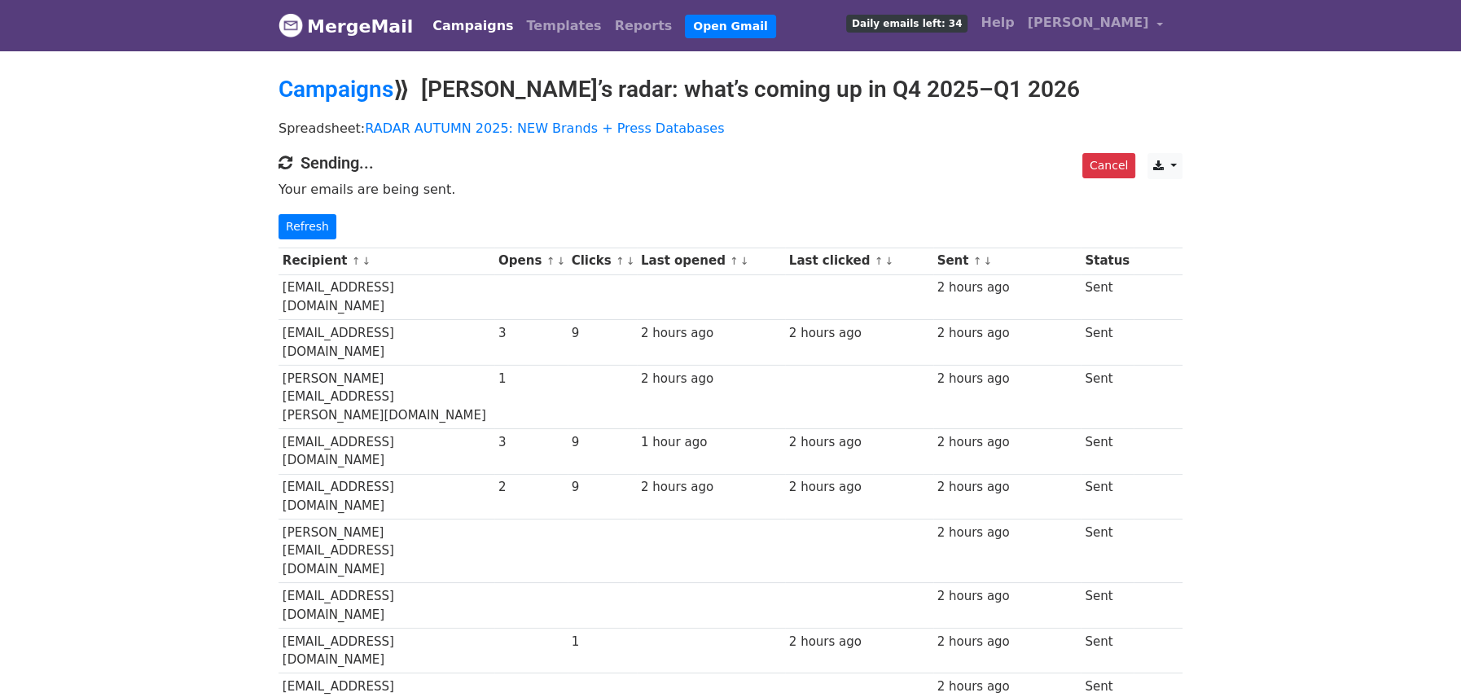
click at [992, 261] on link "↓" at bounding box center [987, 261] width 9 height 12
click at [309, 214] on link "Refresh" at bounding box center [308, 226] width 58 height 25
click at [739, 261] on link "↑" at bounding box center [734, 261] width 9 height 12
click at [304, 231] on link "Refresh" at bounding box center [308, 226] width 58 height 25
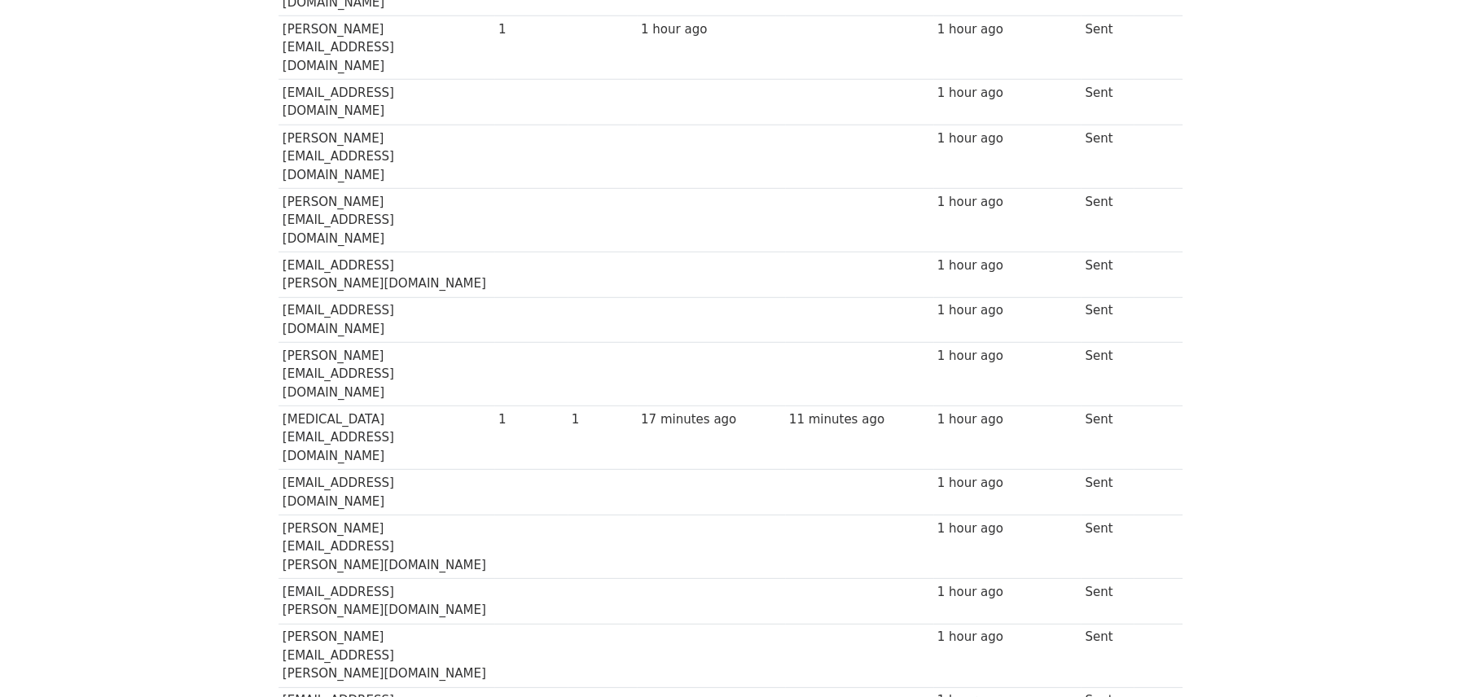
scroll to position [39442, 0]
